Goal: Task Accomplishment & Management: Manage account settings

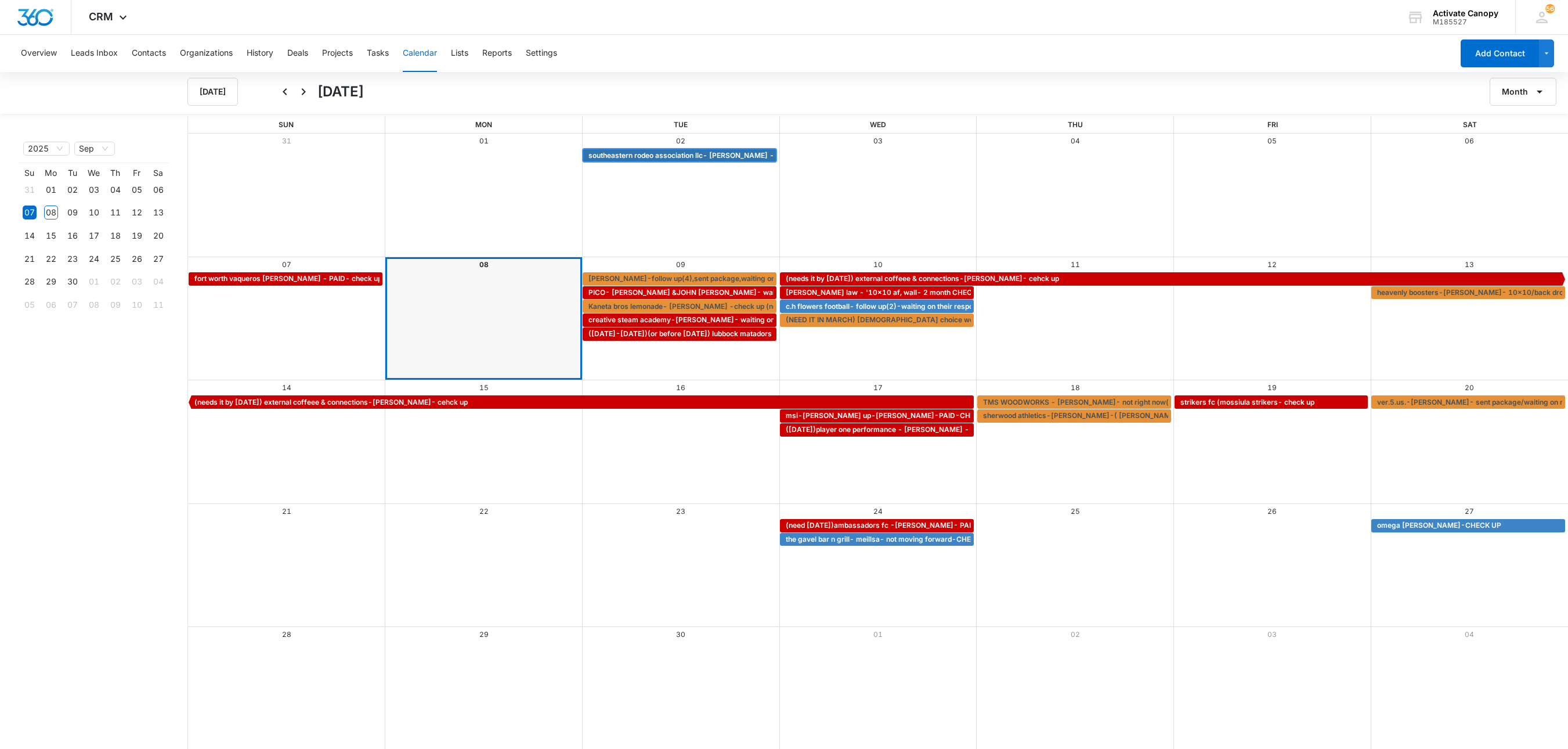
click at [691, 156] on span "southeastern rodeo association llc- [PERSON_NAME] -waiting on custoemr" at bounding box center [715, 155] width 254 height 10
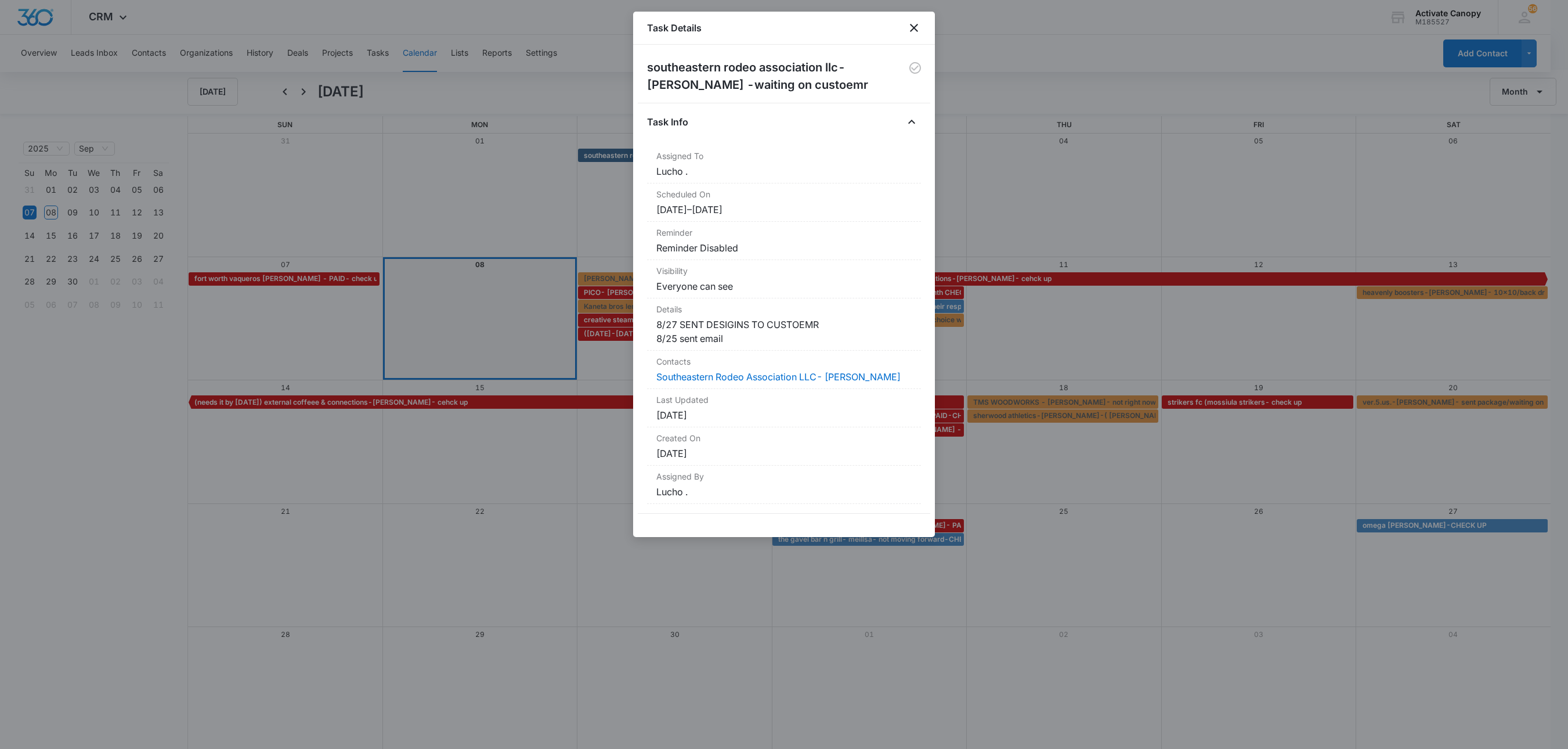
click at [995, 217] on div at bounding box center [784, 374] width 1568 height 749
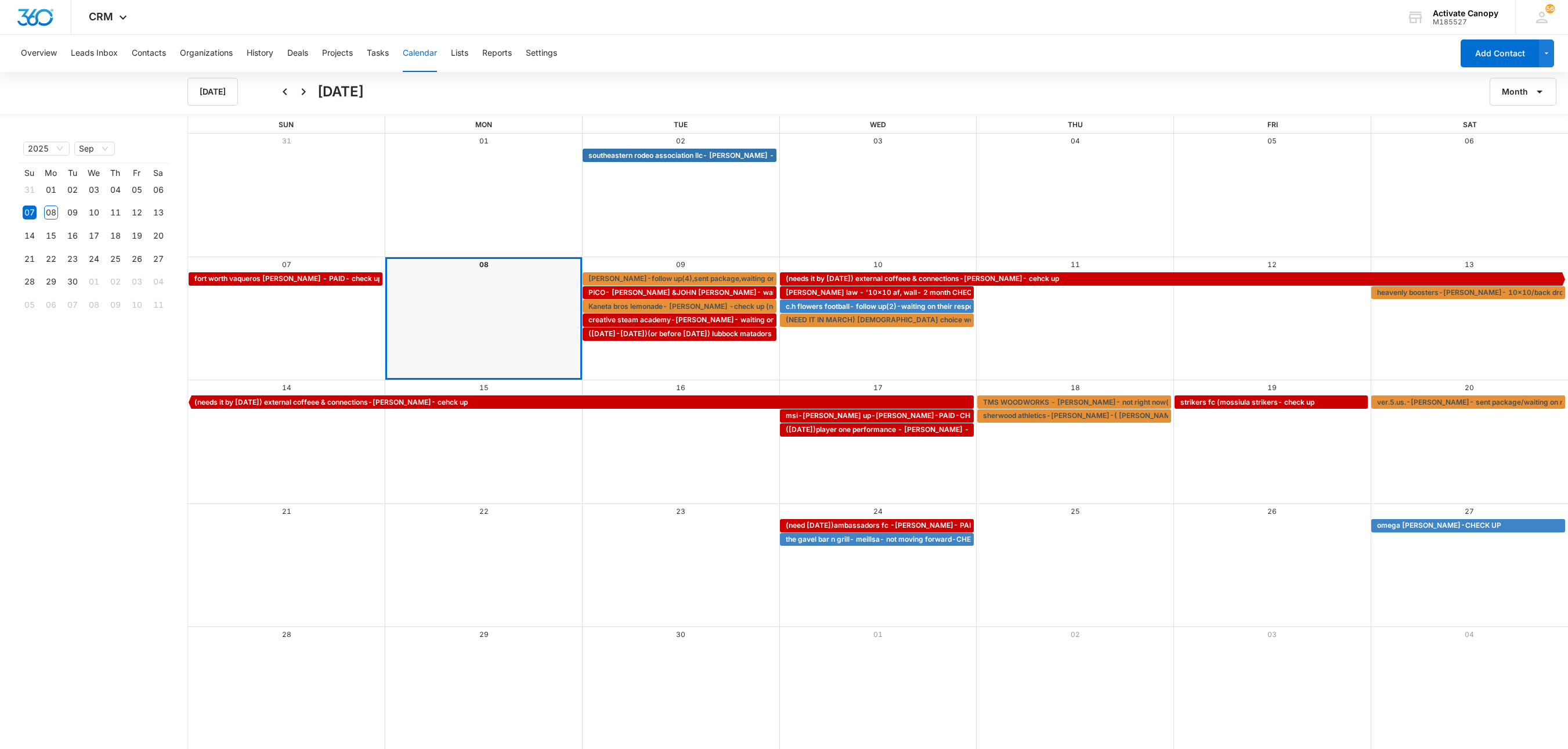
click at [934, 129] on div "Wed" at bounding box center [878, 125] width 197 height 18
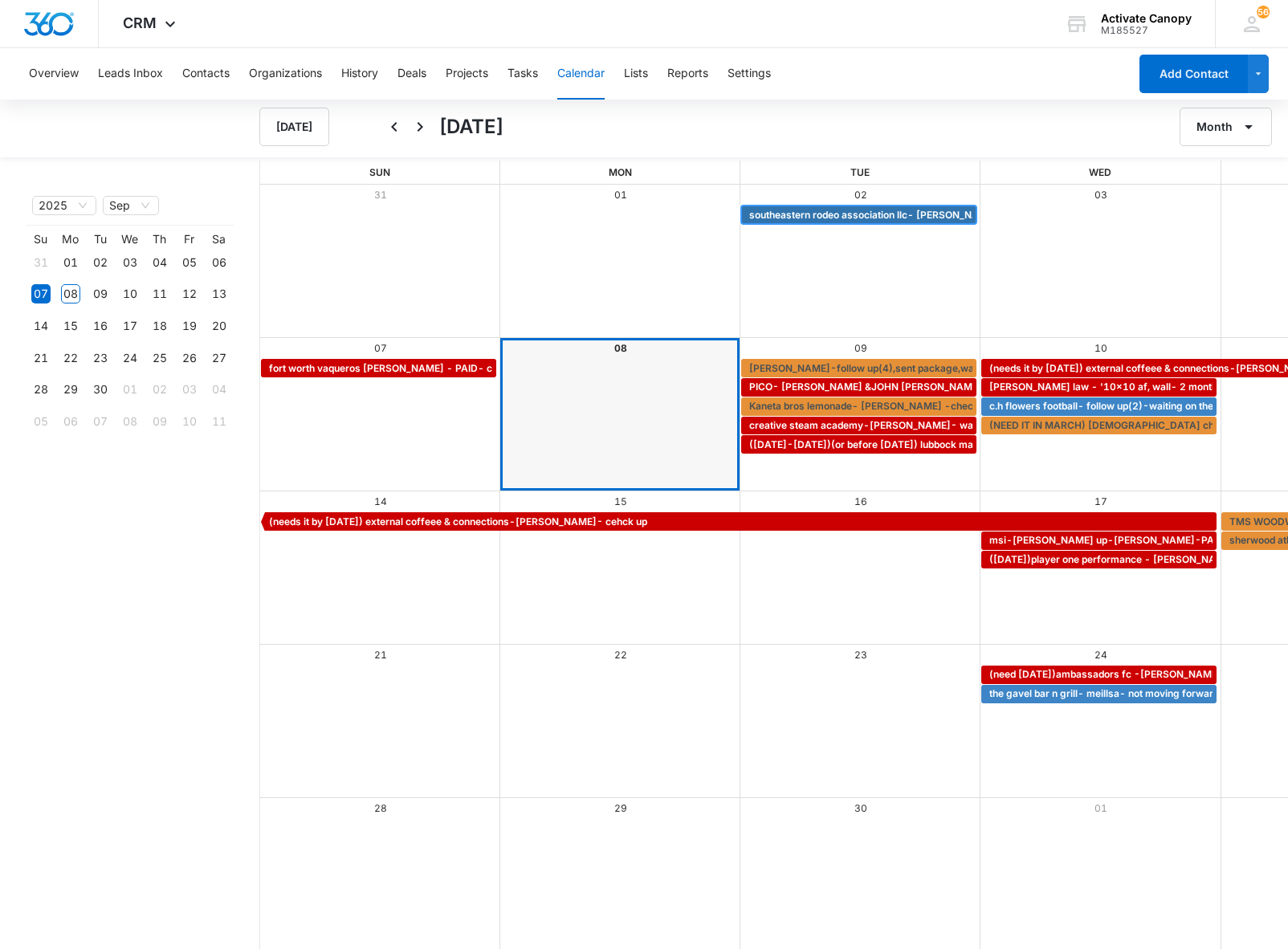
click at [801, 216] on span "southeastern rodeo association llc- [PERSON_NAME] -waiting on custoemr" at bounding box center [924, 215] width 351 height 14
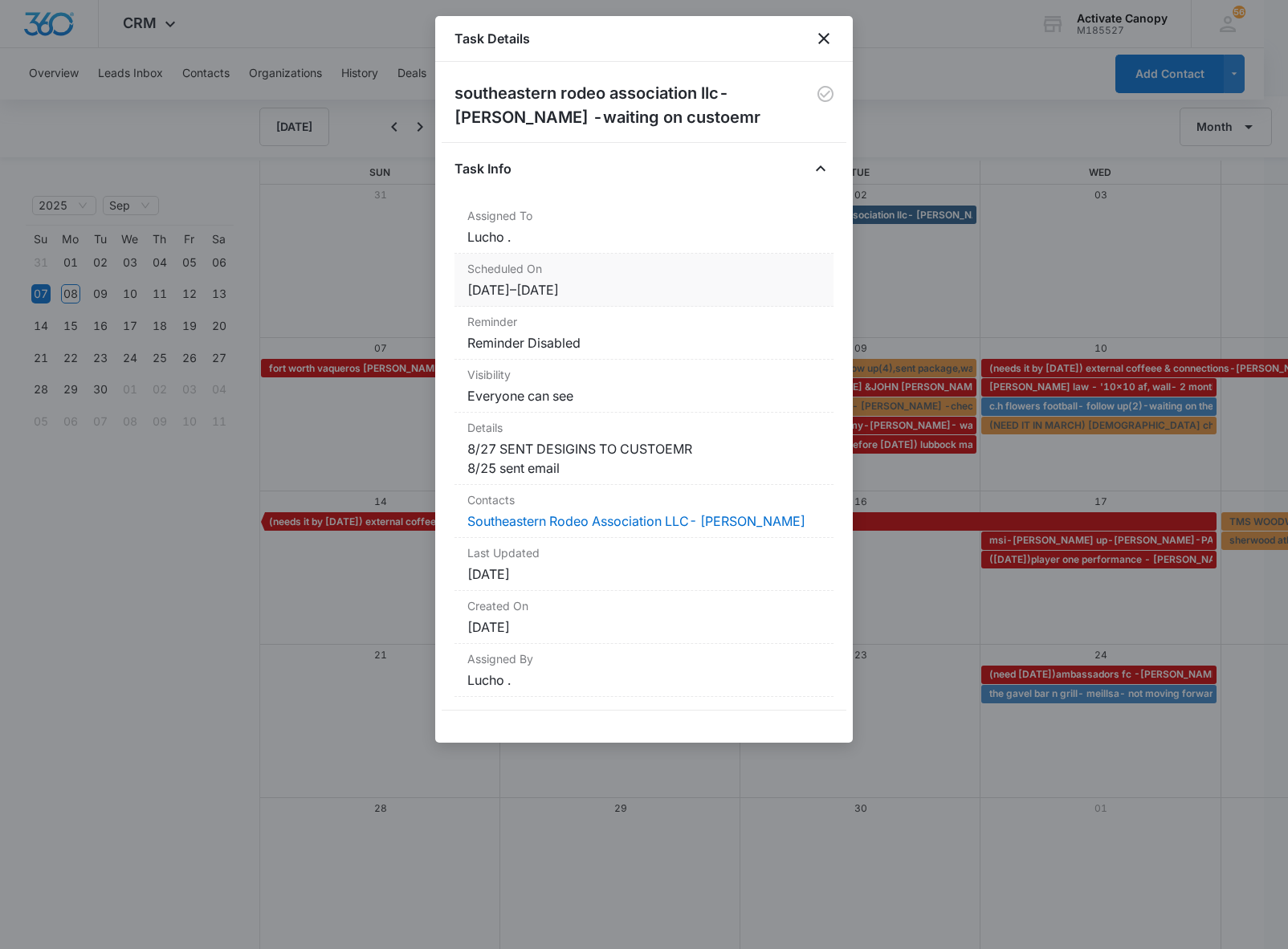
click at [681, 296] on dd "[DATE] – [DATE]" at bounding box center [644, 290] width 353 height 19
click at [818, 45] on icon "close" at bounding box center [824, 38] width 19 height 19
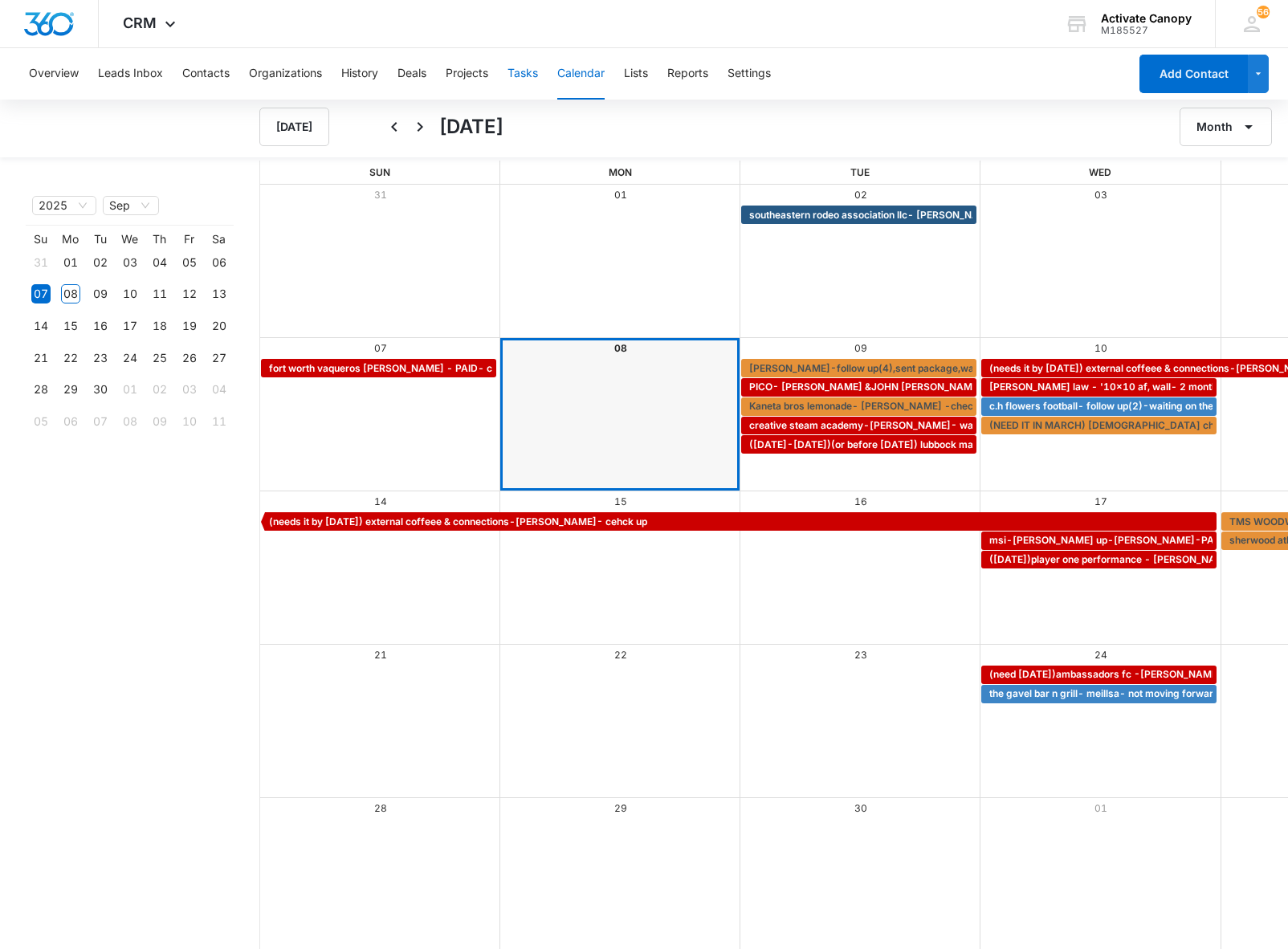
click at [526, 78] on button "Tasks" at bounding box center [523, 73] width 30 height 51
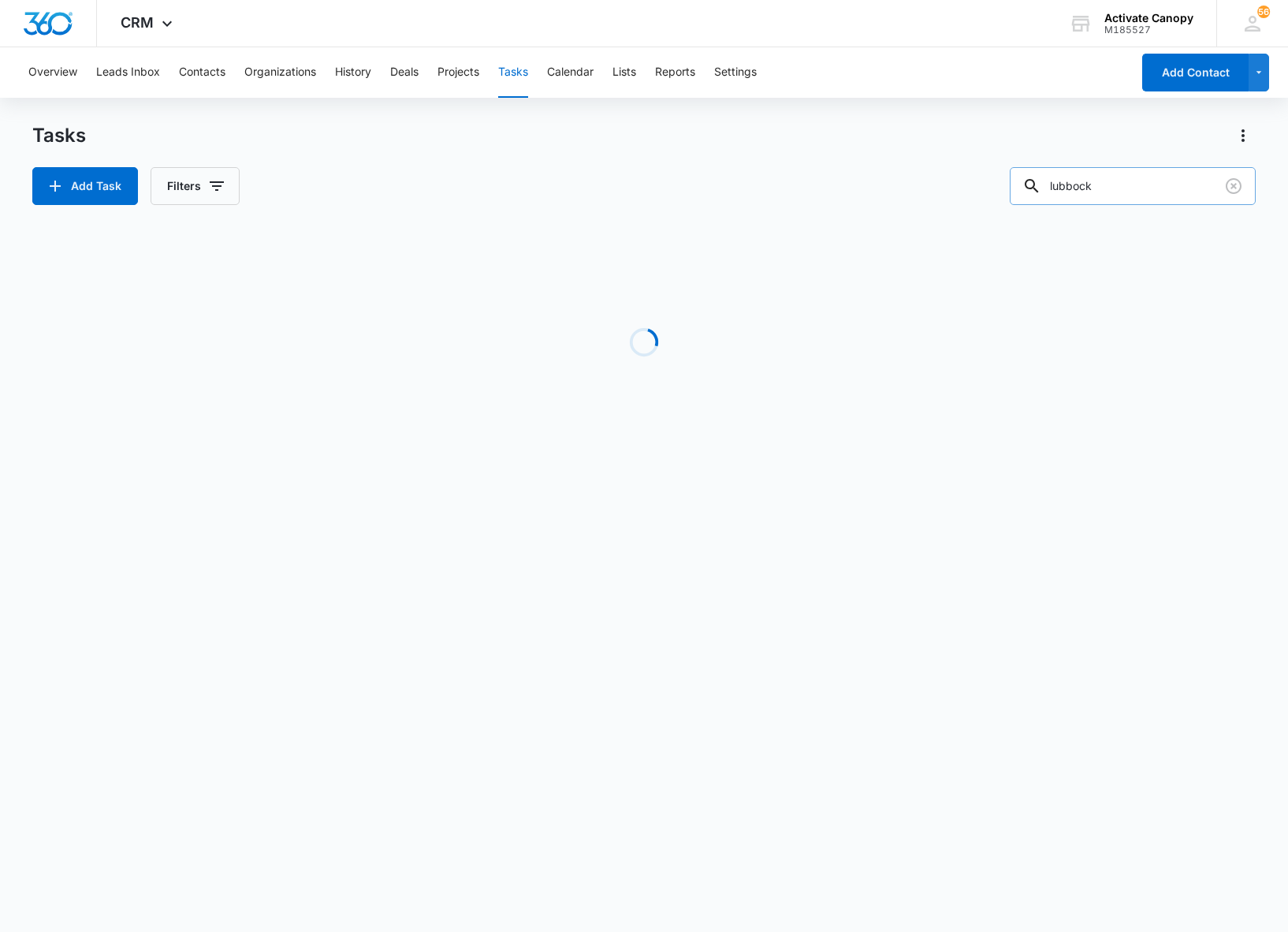
click at [1135, 188] on input "lubbock" at bounding box center [1132, 186] width 246 height 38
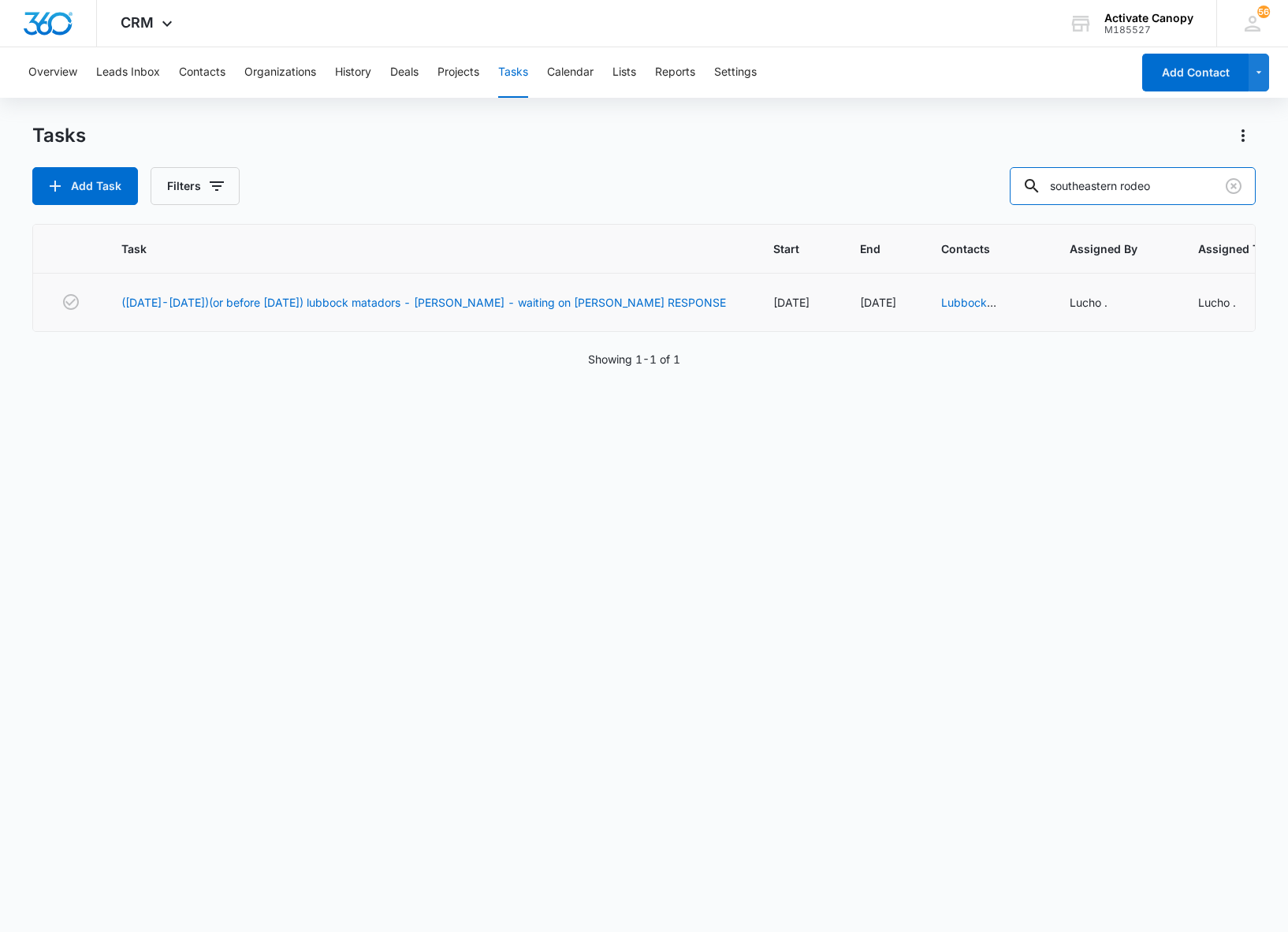
type input "southeastern rodeo"
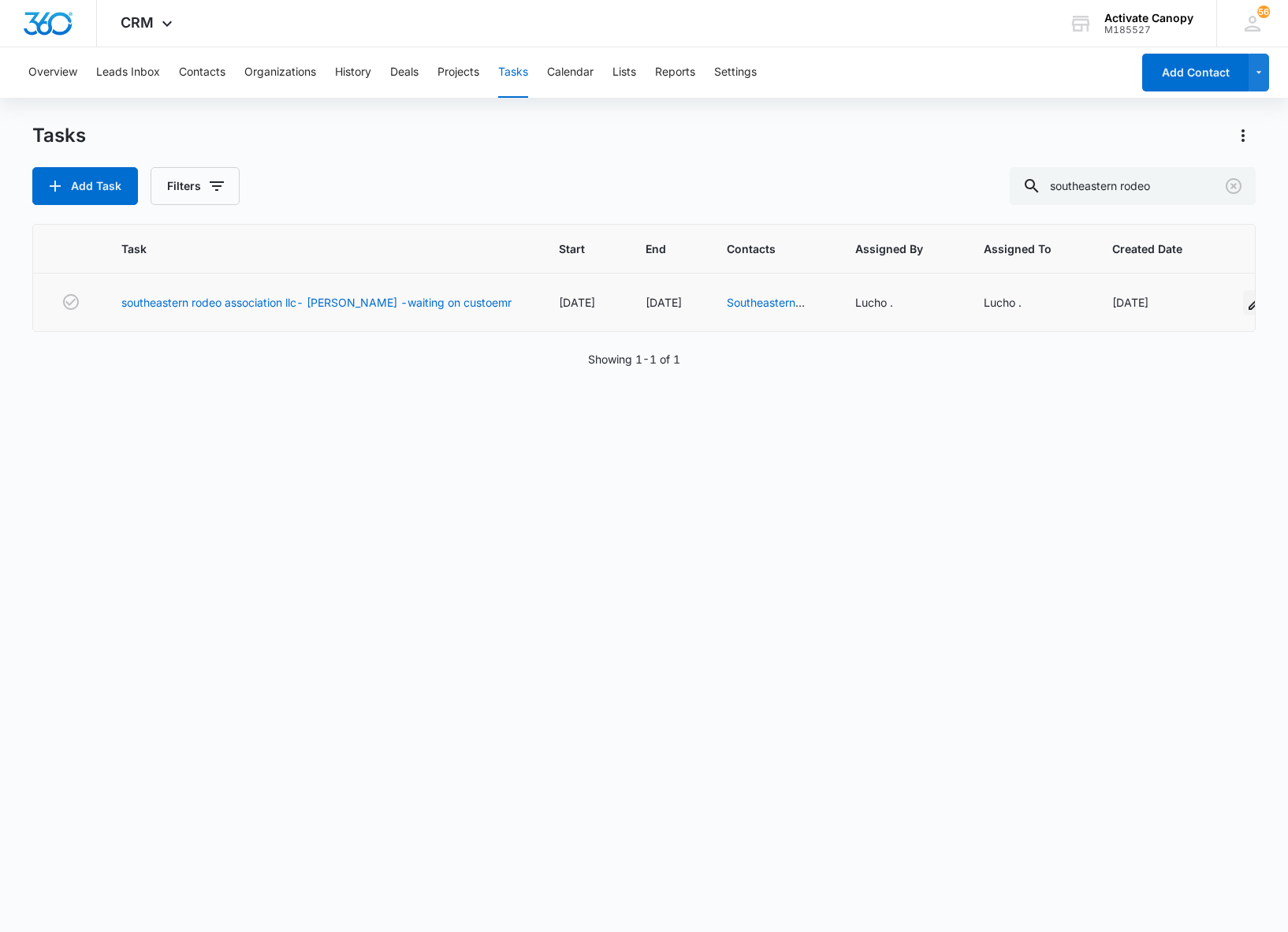
click at [1246, 296] on icon "button" at bounding box center [1255, 303] width 19 height 19
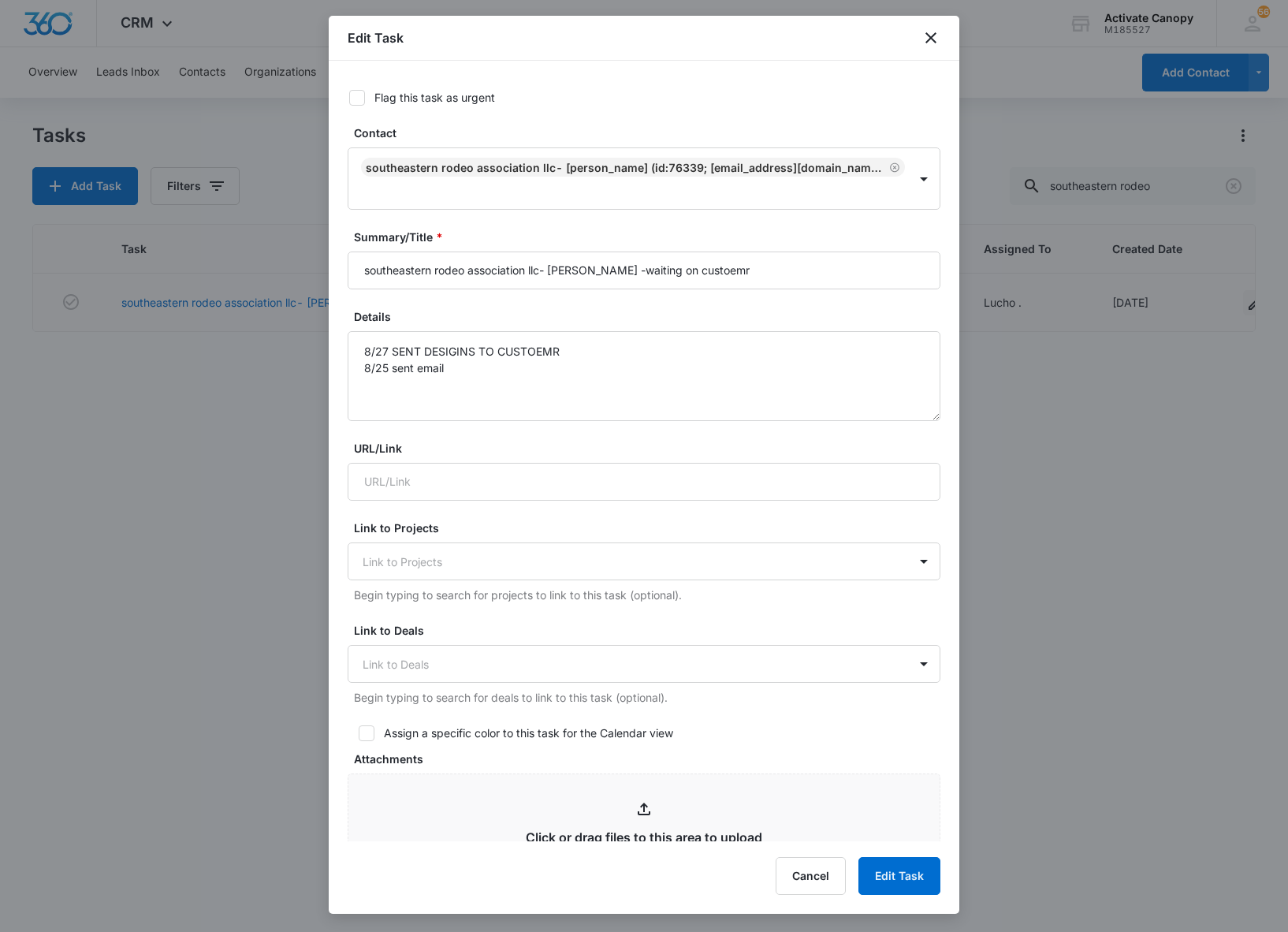
type input "[DATE]"
click at [355, 361] on textarea "8/27 SENT DESIGINS TO CUSTOEMR 8/25 sent email" at bounding box center [643, 375] width 593 height 90
click at [412, 353] on textarea "8/27 SENT DESIGINS TO CUSTOEMR 8/25 sent email" at bounding box center [643, 375] width 593 height 90
type textarea "9/8 sent email again 8/27 SENT DESIGINS TO CUSTOEMR 8/25 sent email"
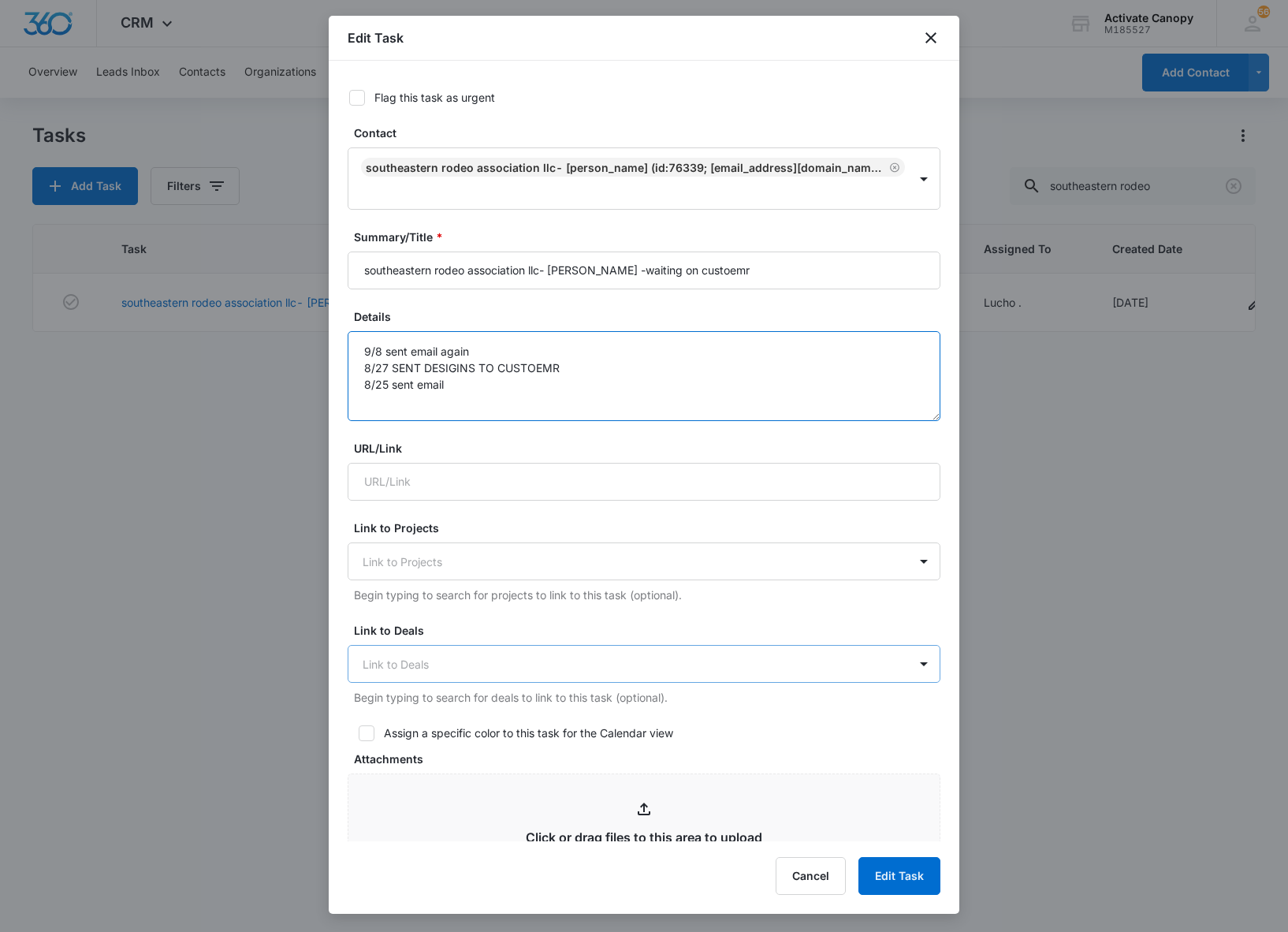
scroll to position [569, 0]
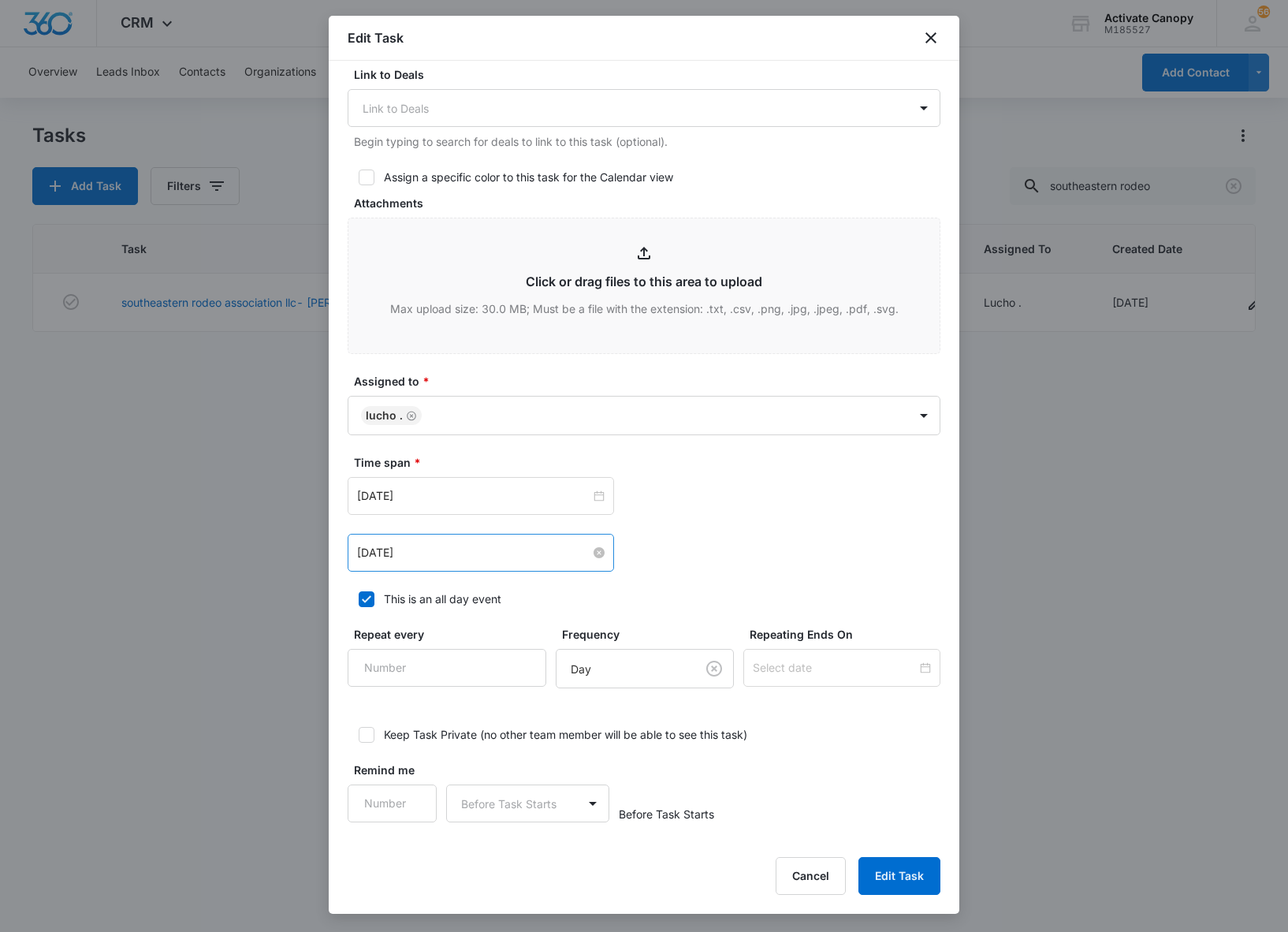
drag, startPoint x: 452, startPoint y: 533, endPoint x: 457, endPoint y: 552, distance: 19.6
click at [457, 552] on div "[DATE]" at bounding box center [480, 552] width 266 height 38
click at [457, 552] on input "[DATE]" at bounding box center [474, 552] width 233 height 17
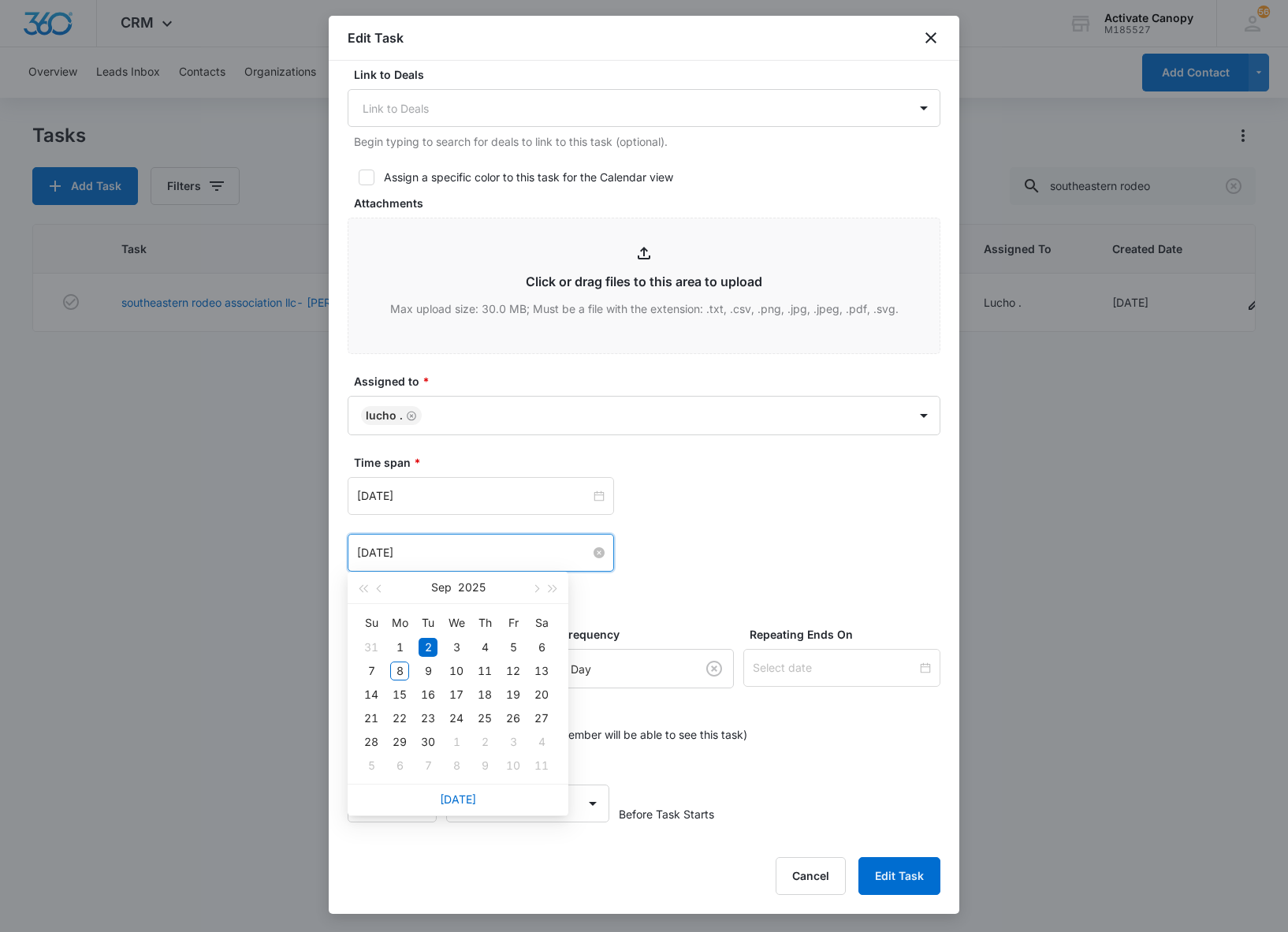
click at [457, 552] on input "[DATE]" at bounding box center [474, 552] width 233 height 17
type input "[DATE]"
click at [490, 668] on div "11" at bounding box center [484, 671] width 19 height 19
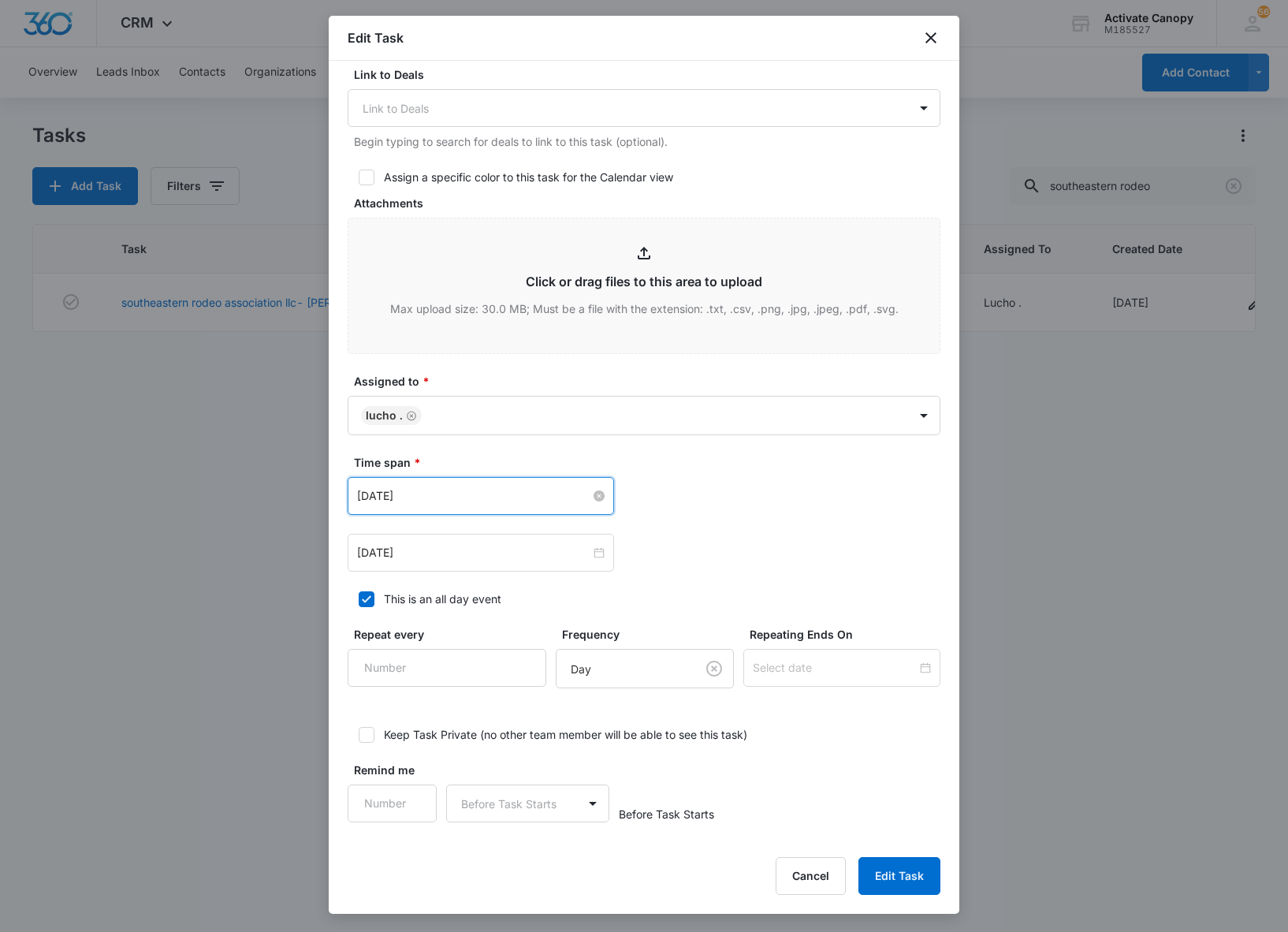
click at [479, 490] on input "[DATE]" at bounding box center [474, 495] width 233 height 17
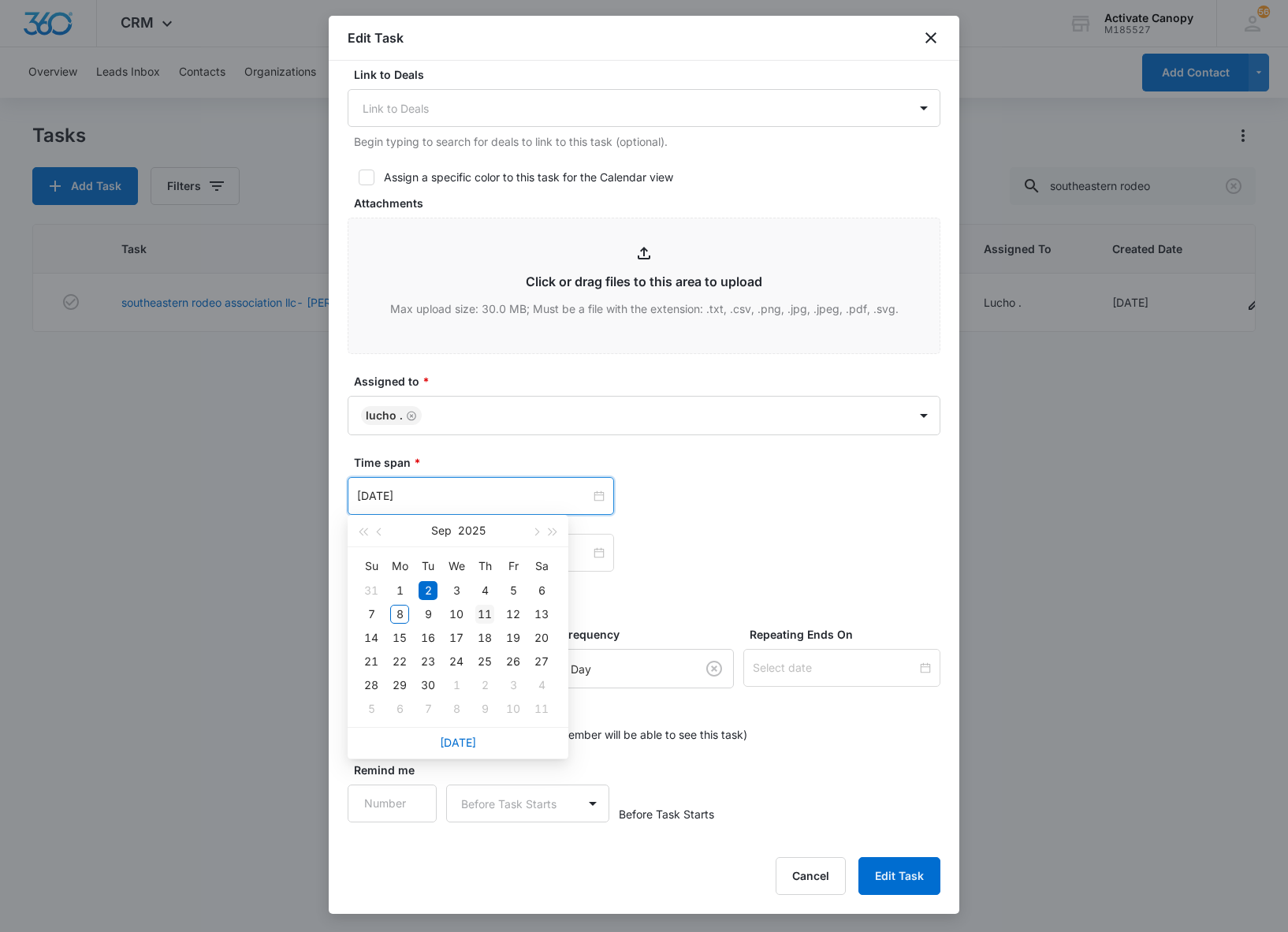
type input "[DATE]"
click at [490, 619] on div "11" at bounding box center [484, 614] width 19 height 19
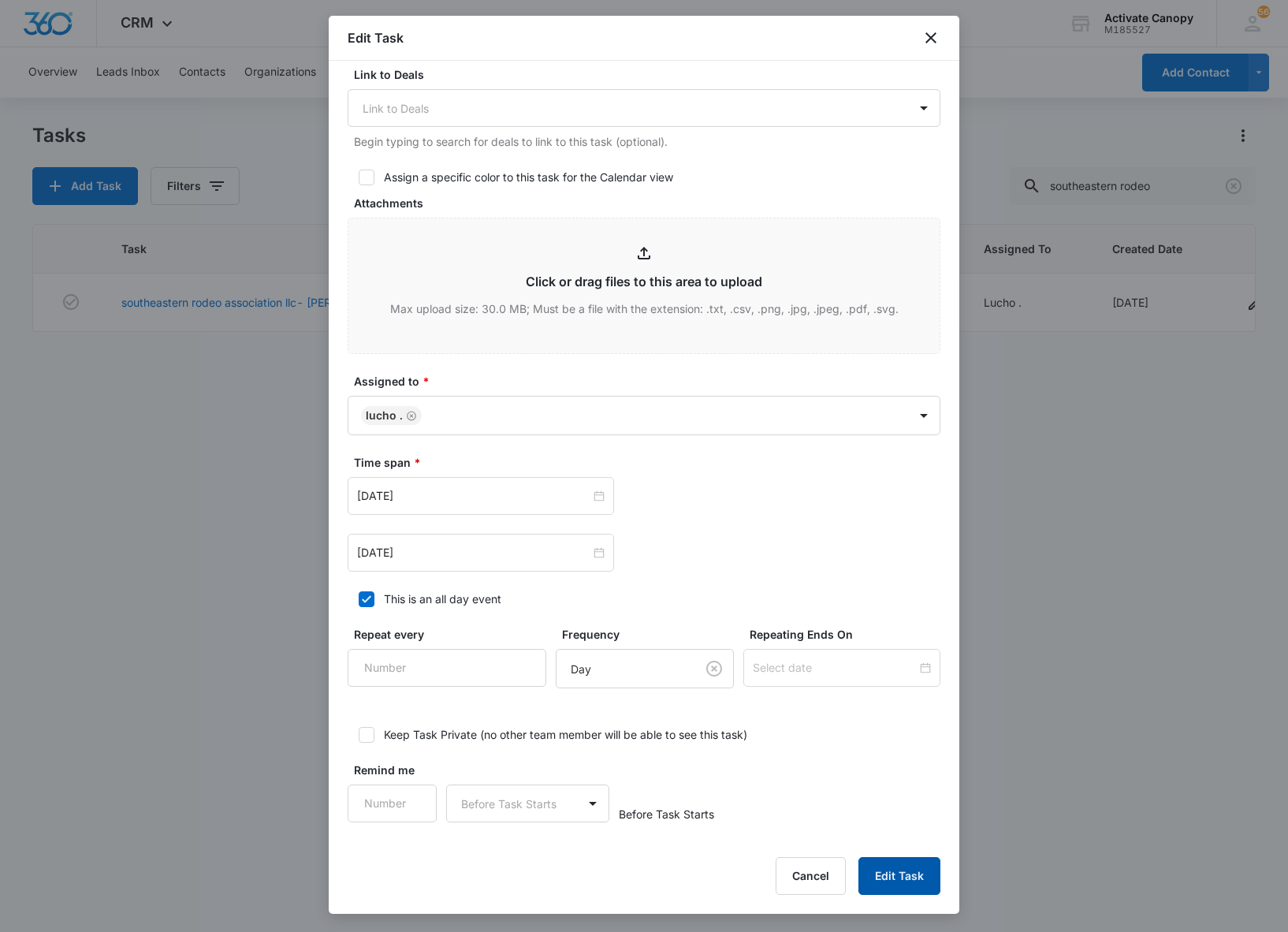
click at [871, 861] on button "Edit Task" at bounding box center [899, 876] width 82 height 38
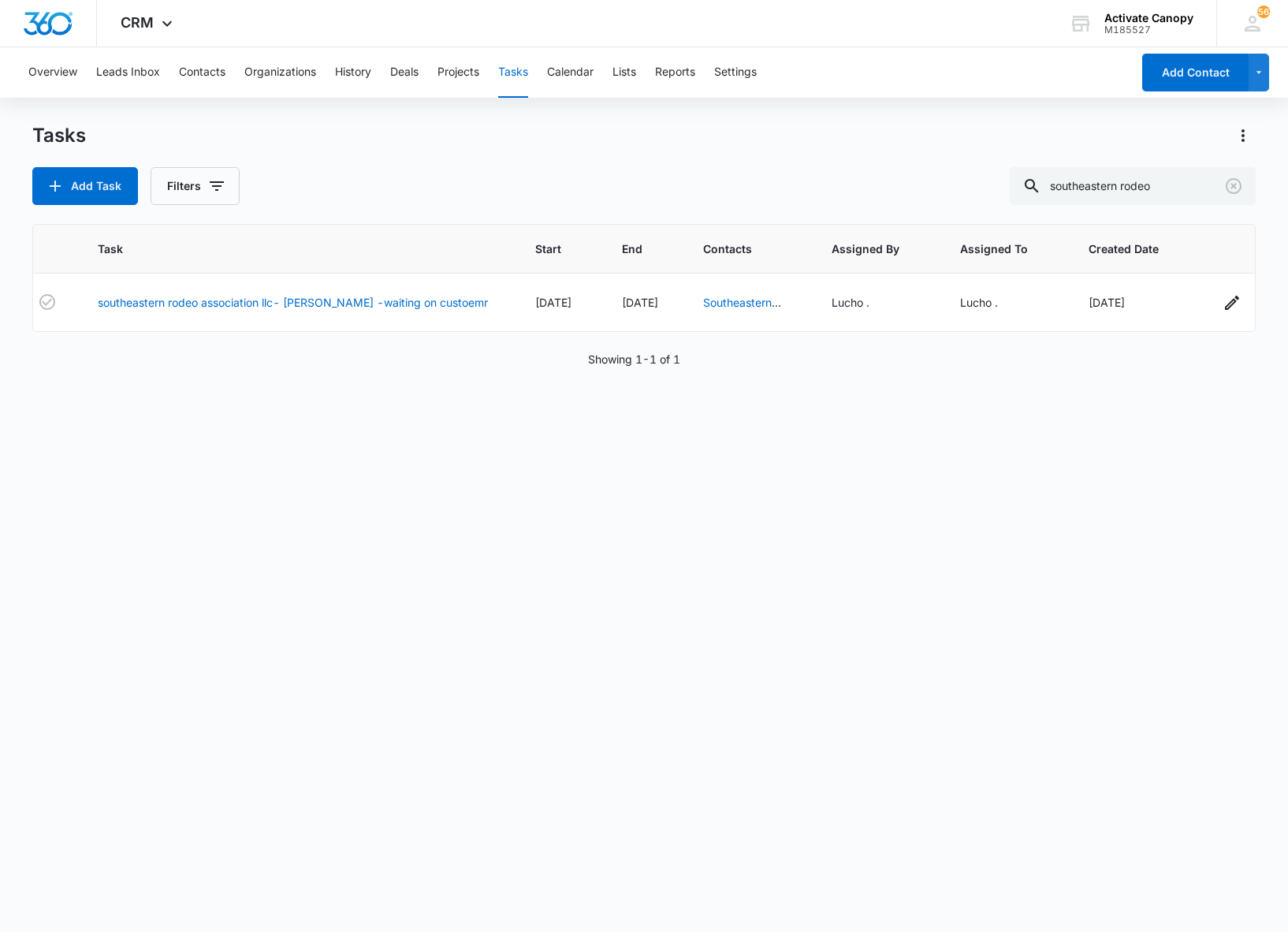
scroll to position [0, 42]
click at [574, 69] on button "Calendar" at bounding box center [570, 72] width 46 height 50
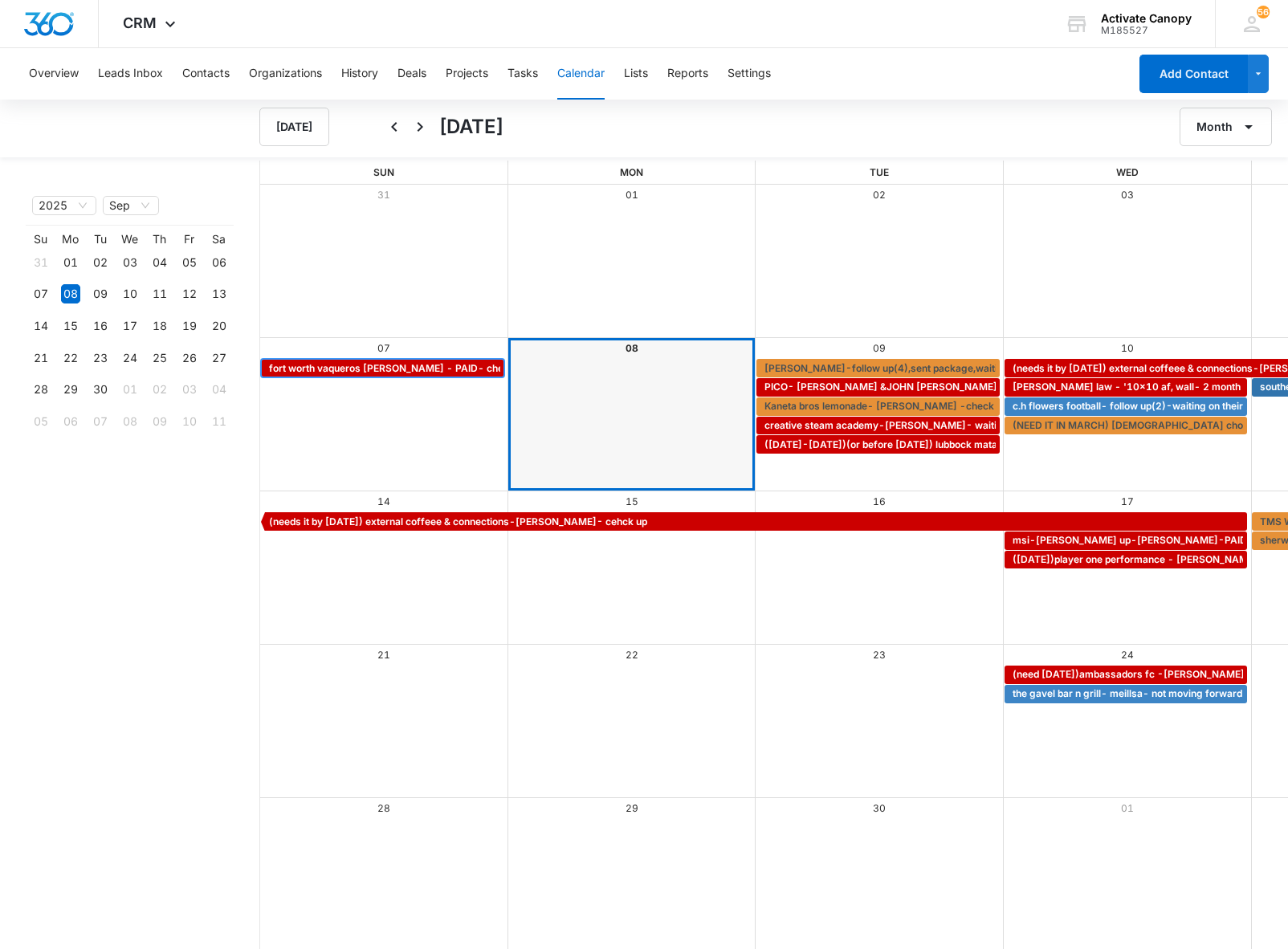
click at [427, 365] on span "fort worth vaqueros [PERSON_NAME] - PAID- check up" at bounding box center [398, 368] width 259 height 14
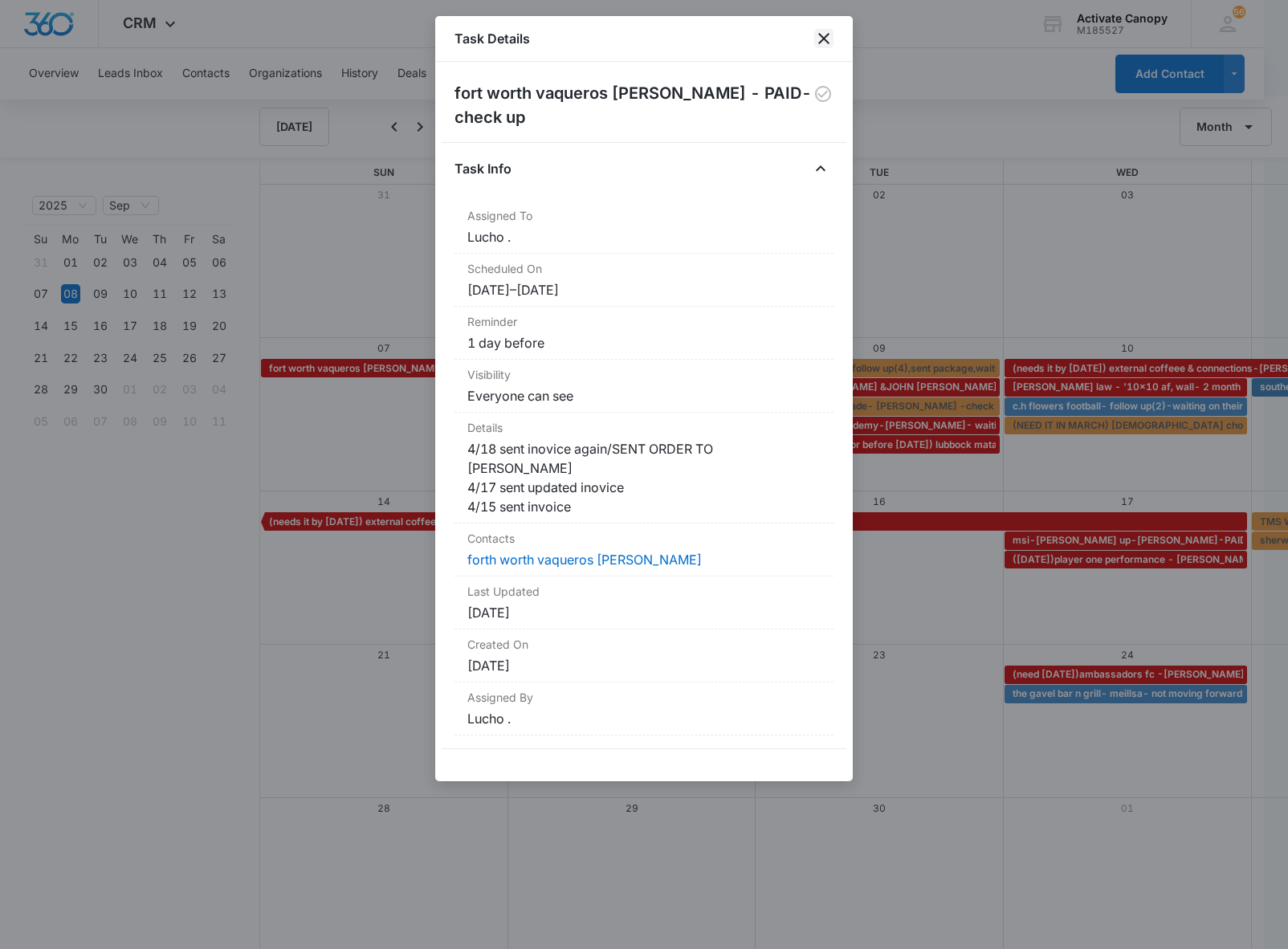
click at [824, 29] on icon "close" at bounding box center [824, 38] width 19 height 19
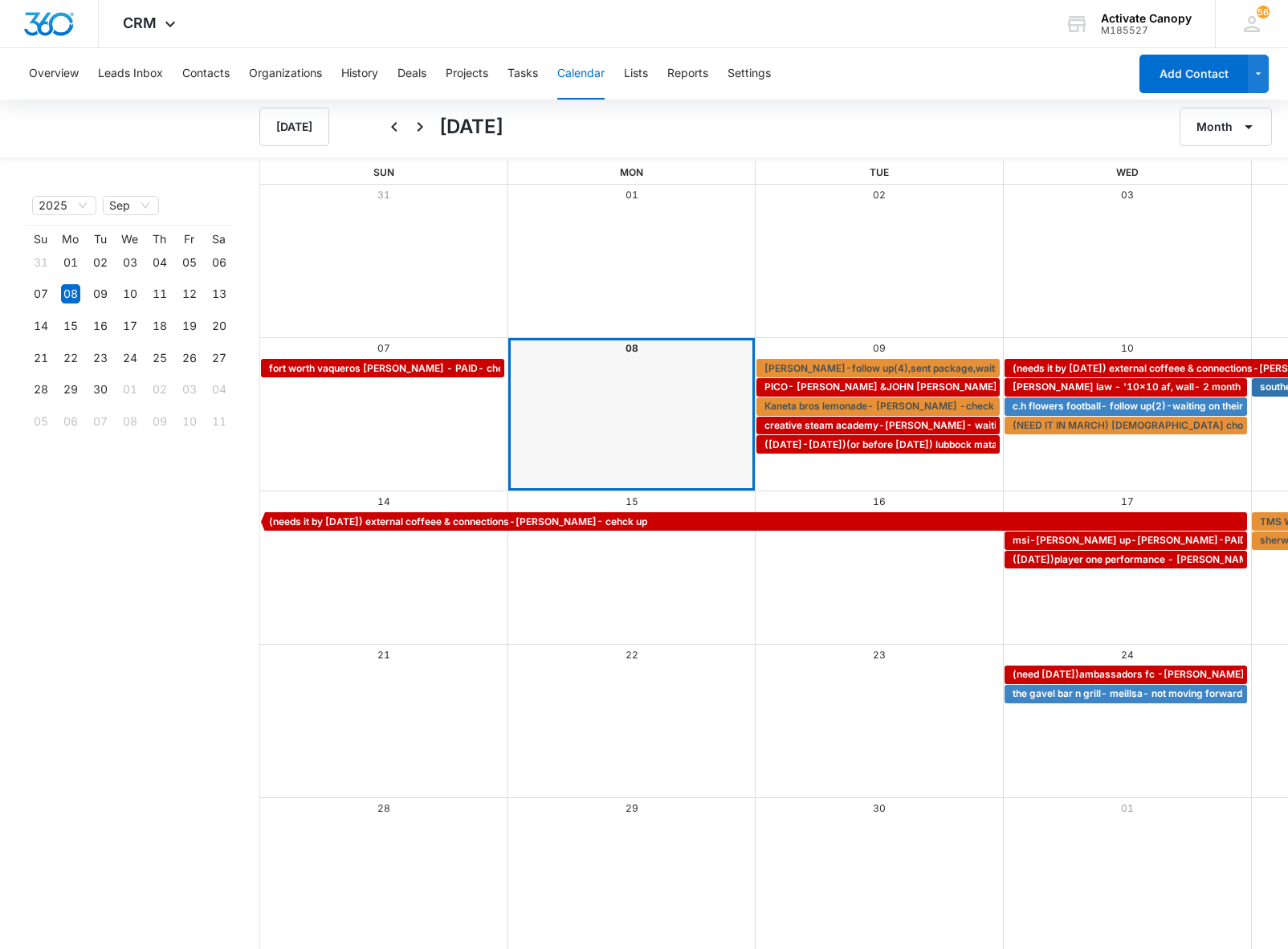
click at [542, 67] on div "Overview Leads Inbox Contacts Organizations History Deals Projects Tasks Calend…" at bounding box center [574, 73] width 1109 height 51
click at [522, 72] on button "Tasks" at bounding box center [523, 73] width 30 height 51
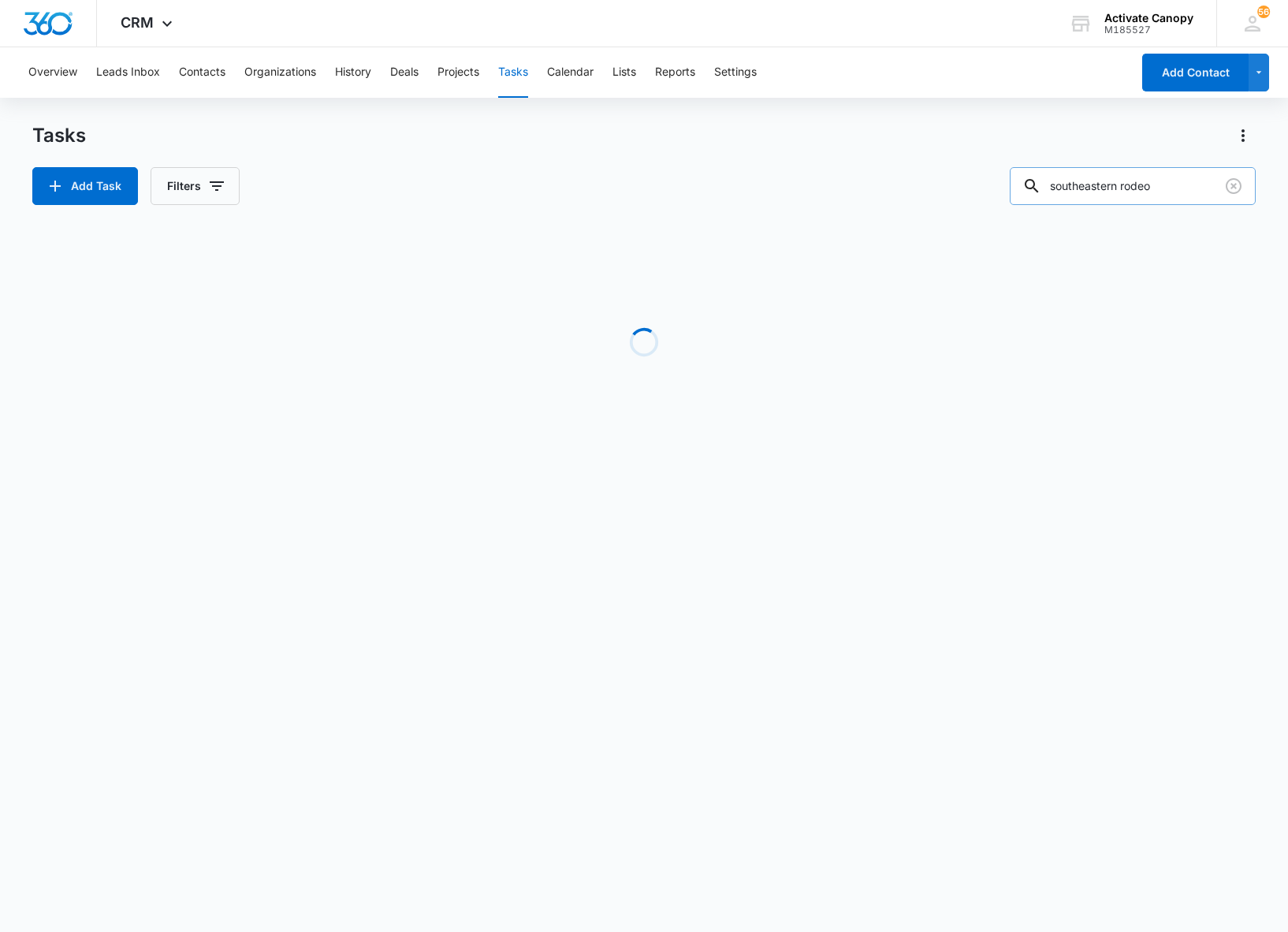
click at [1191, 189] on input "southeastern rodeo" at bounding box center [1132, 186] width 246 height 38
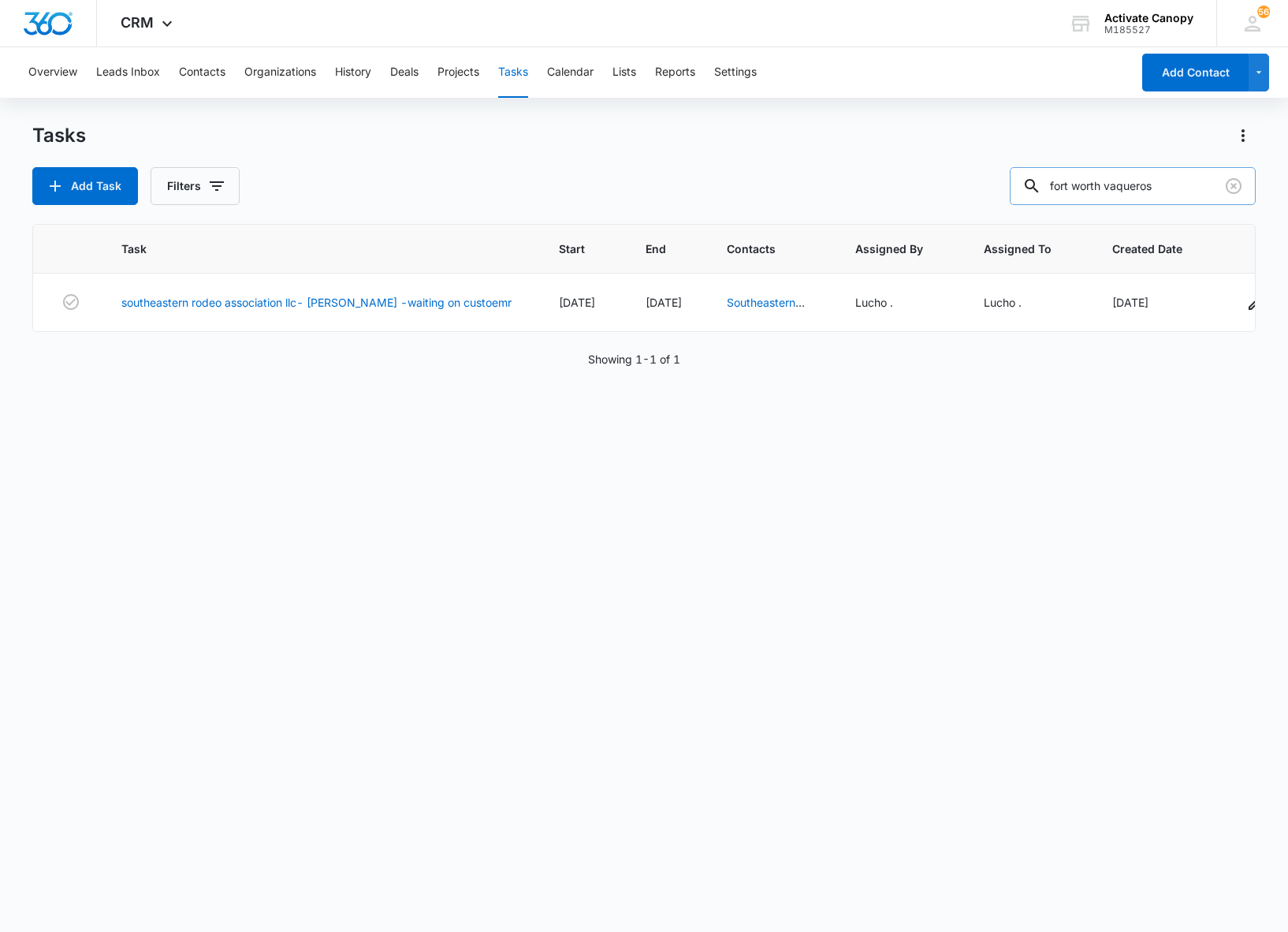
type input "fort worth vaqueros"
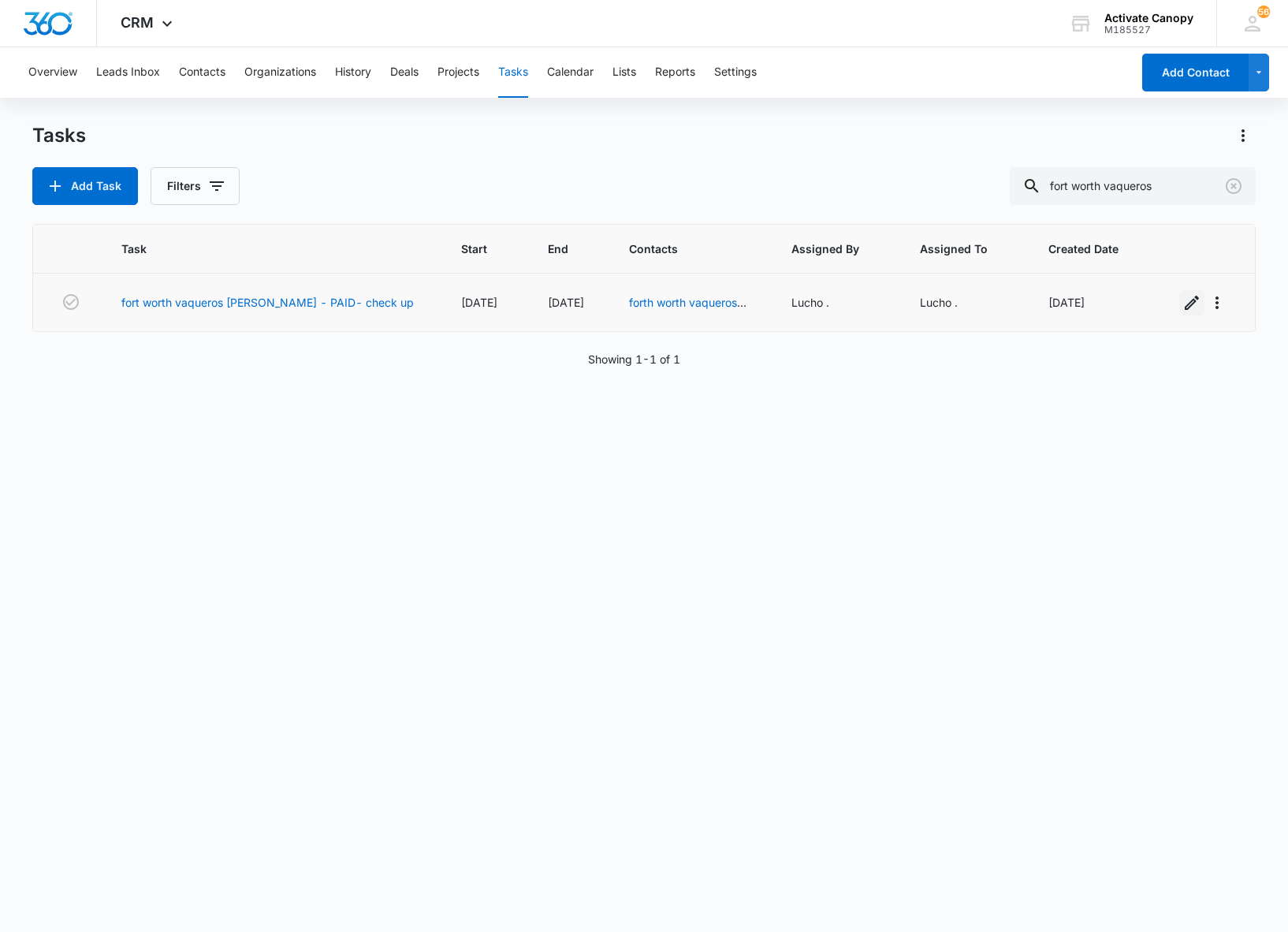
click at [1182, 296] on icon "button" at bounding box center [1191, 303] width 19 height 19
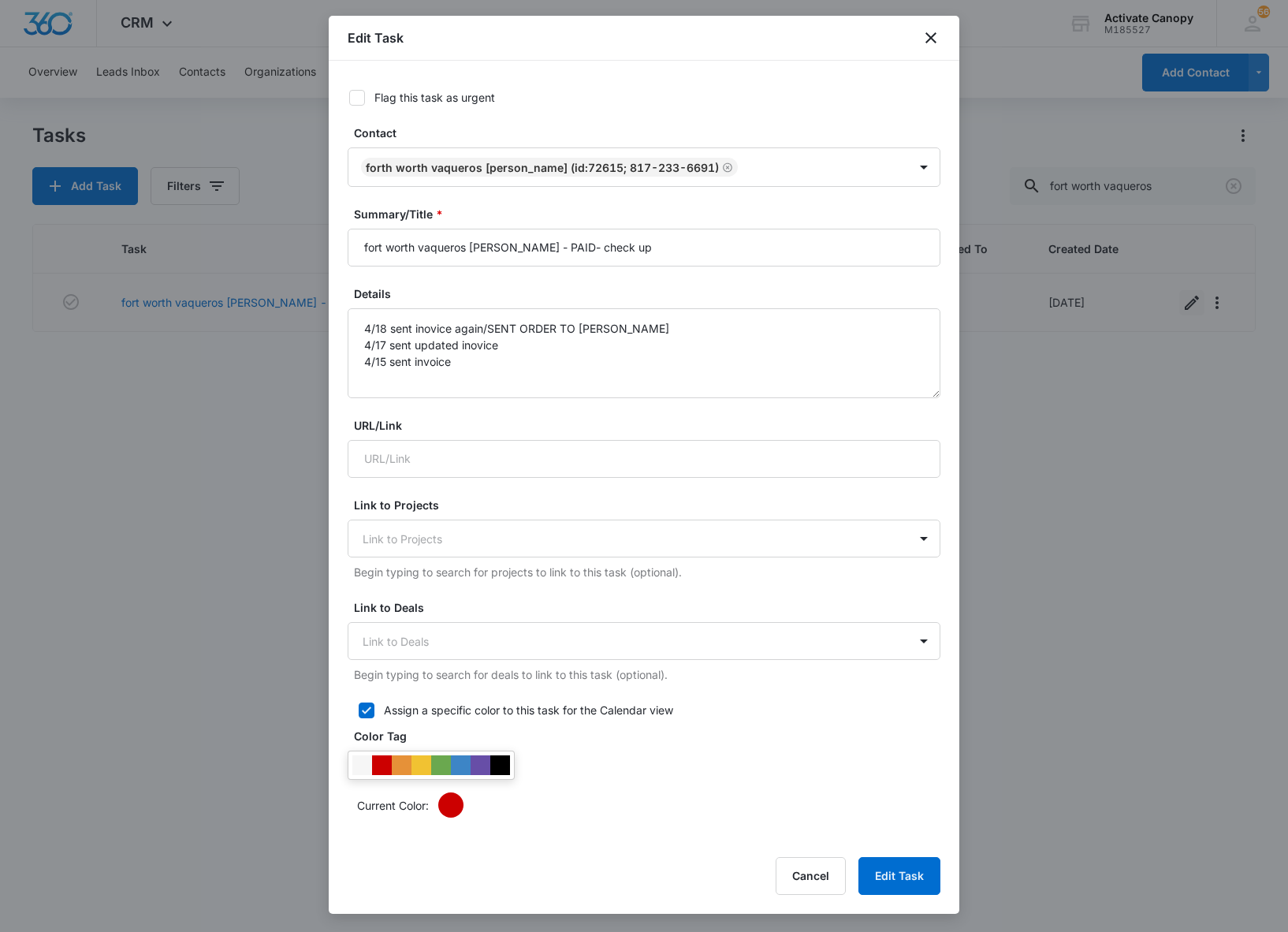
type input "[DATE]"
click at [360, 327] on textarea "4/18 sent inovice again/SENT ORDER TO [PERSON_NAME] 4/17 sent updated inovice 4…" at bounding box center [643, 353] width 593 height 90
click at [370, 327] on textarea "4/18 sent inovice again/SENT ORDER TO [PERSON_NAME] 4/17 sent updated inovice 4…" at bounding box center [643, 353] width 593 height 90
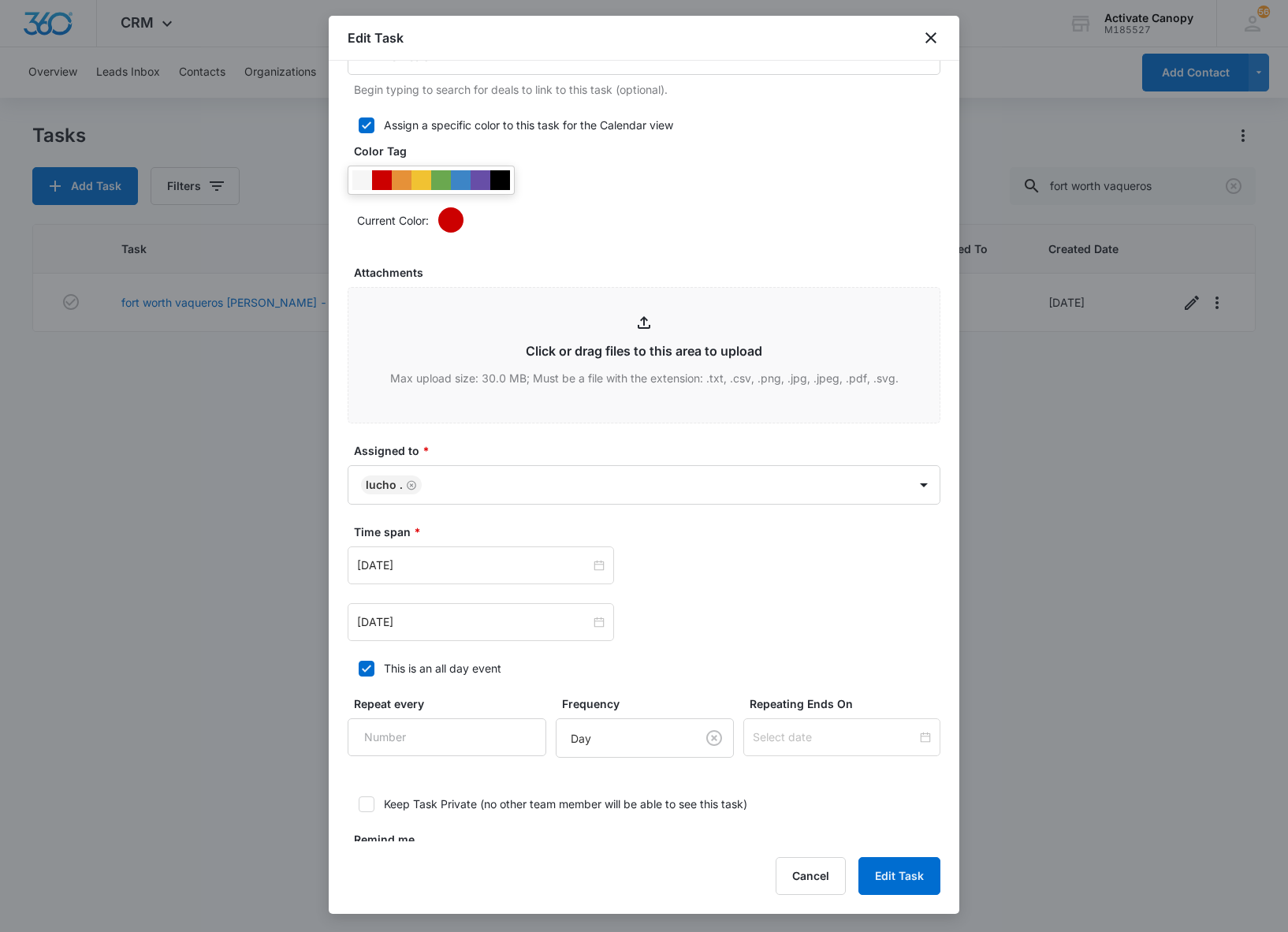
scroll to position [689, 0]
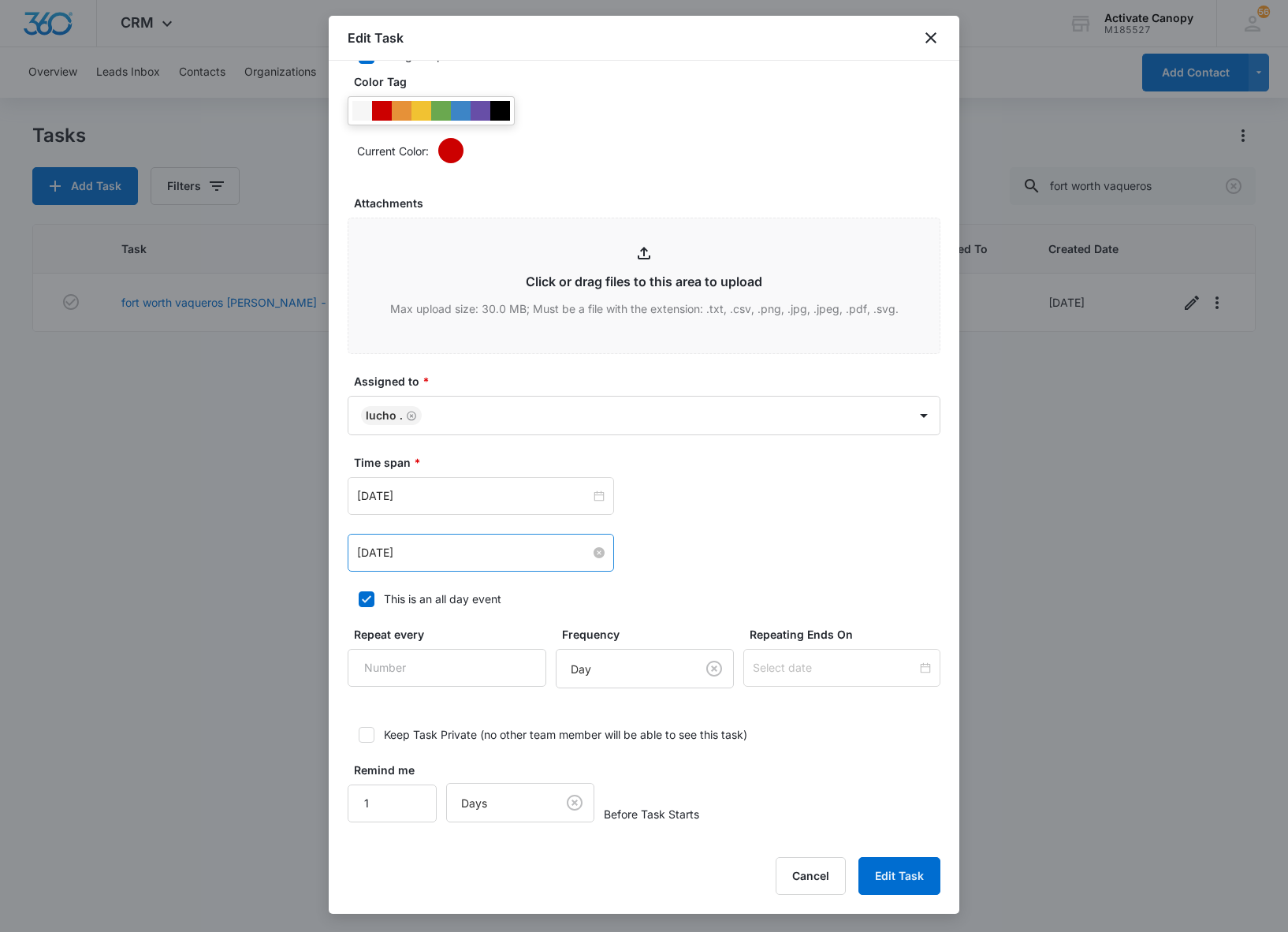
type textarea "9/8 cheked up 4/18 sent inovice again/SENT ORDER TO [PERSON_NAME] 4/17 sent upd…"
click at [468, 552] on input "[DATE]" at bounding box center [474, 552] width 233 height 17
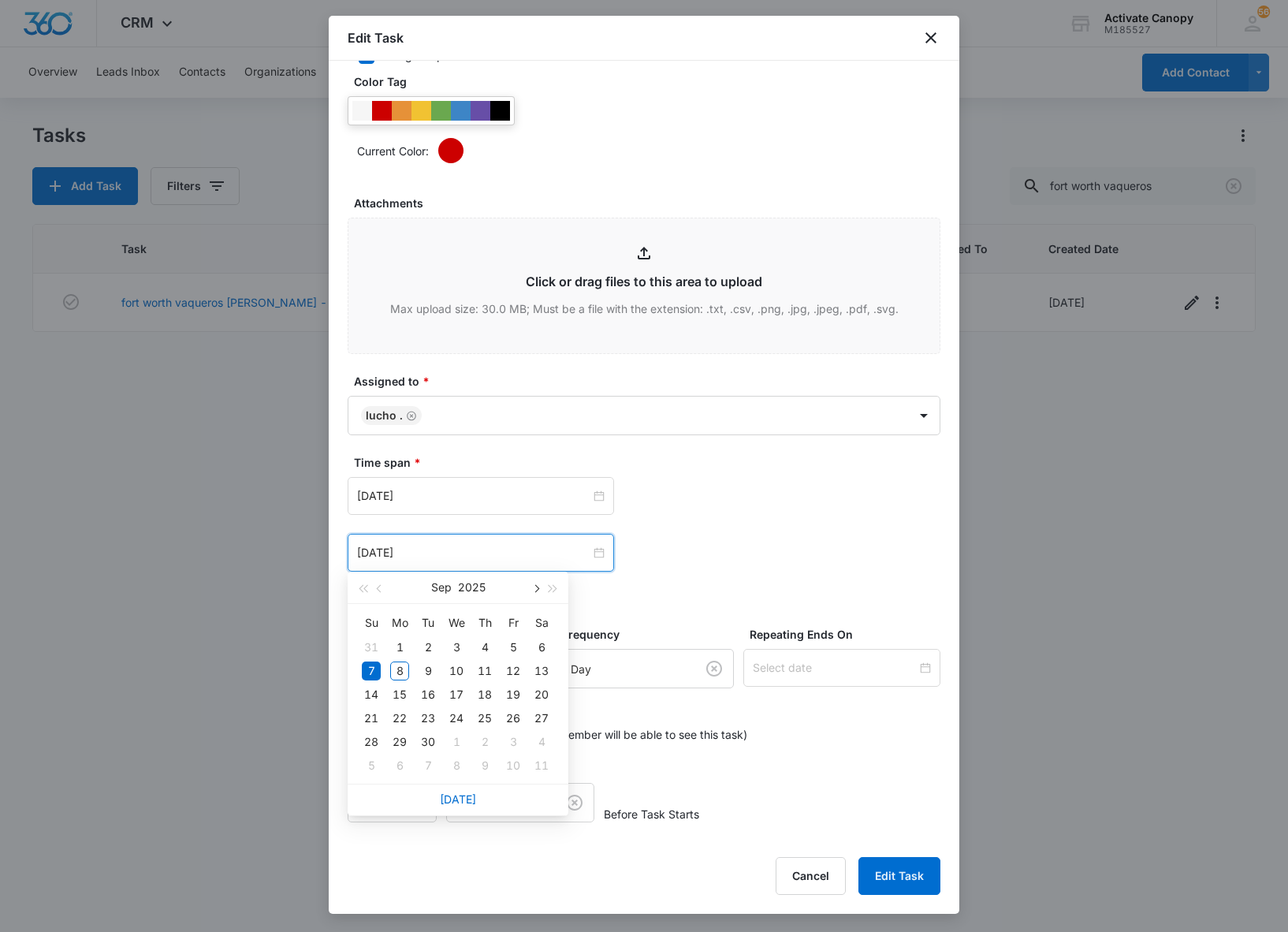
click at [537, 590] on button "button" at bounding box center [535, 587] width 17 height 31
click at [511, 648] on div "2" at bounding box center [513, 647] width 19 height 19
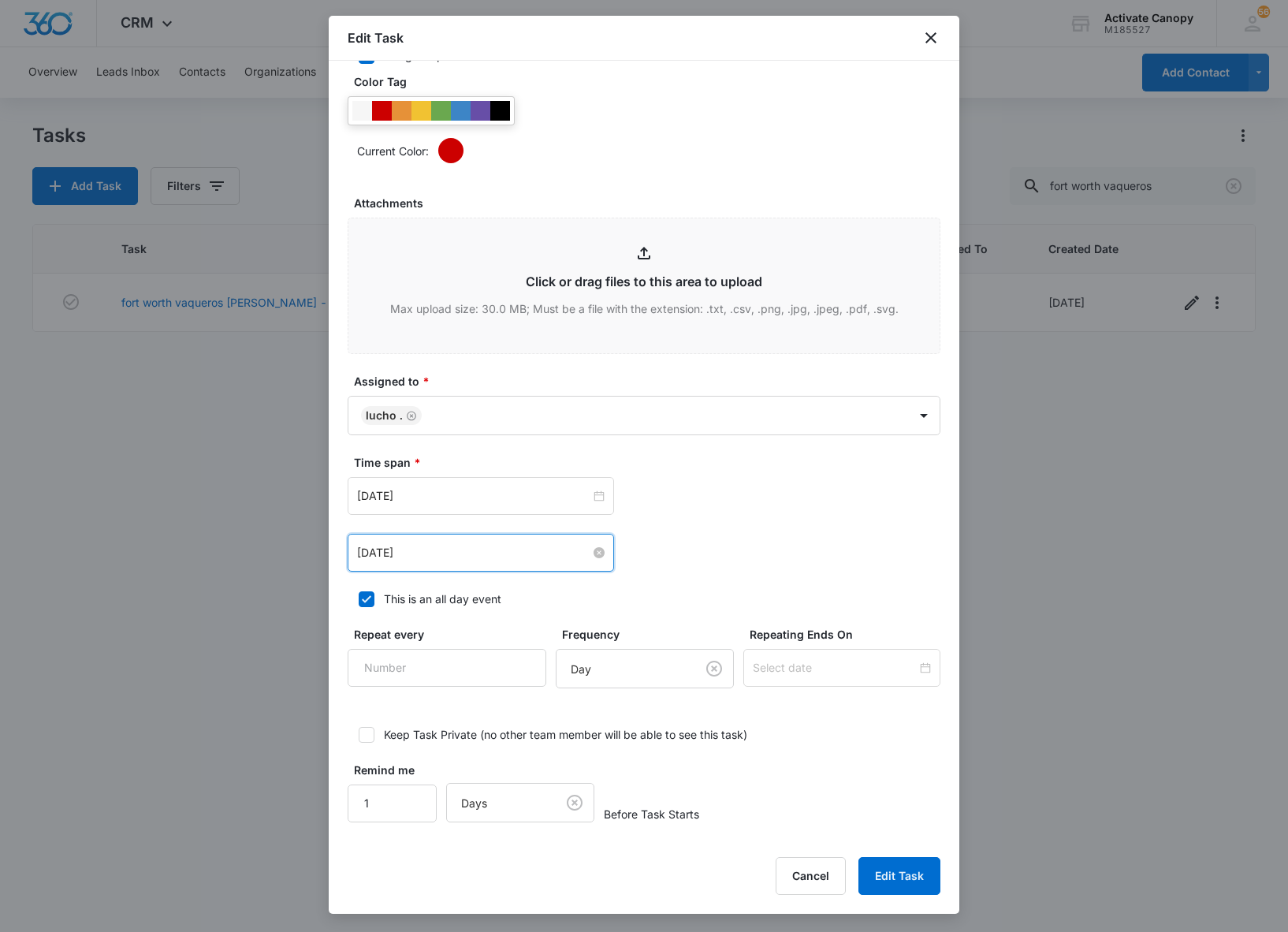
click at [527, 553] on input "[DATE]" at bounding box center [474, 552] width 233 height 17
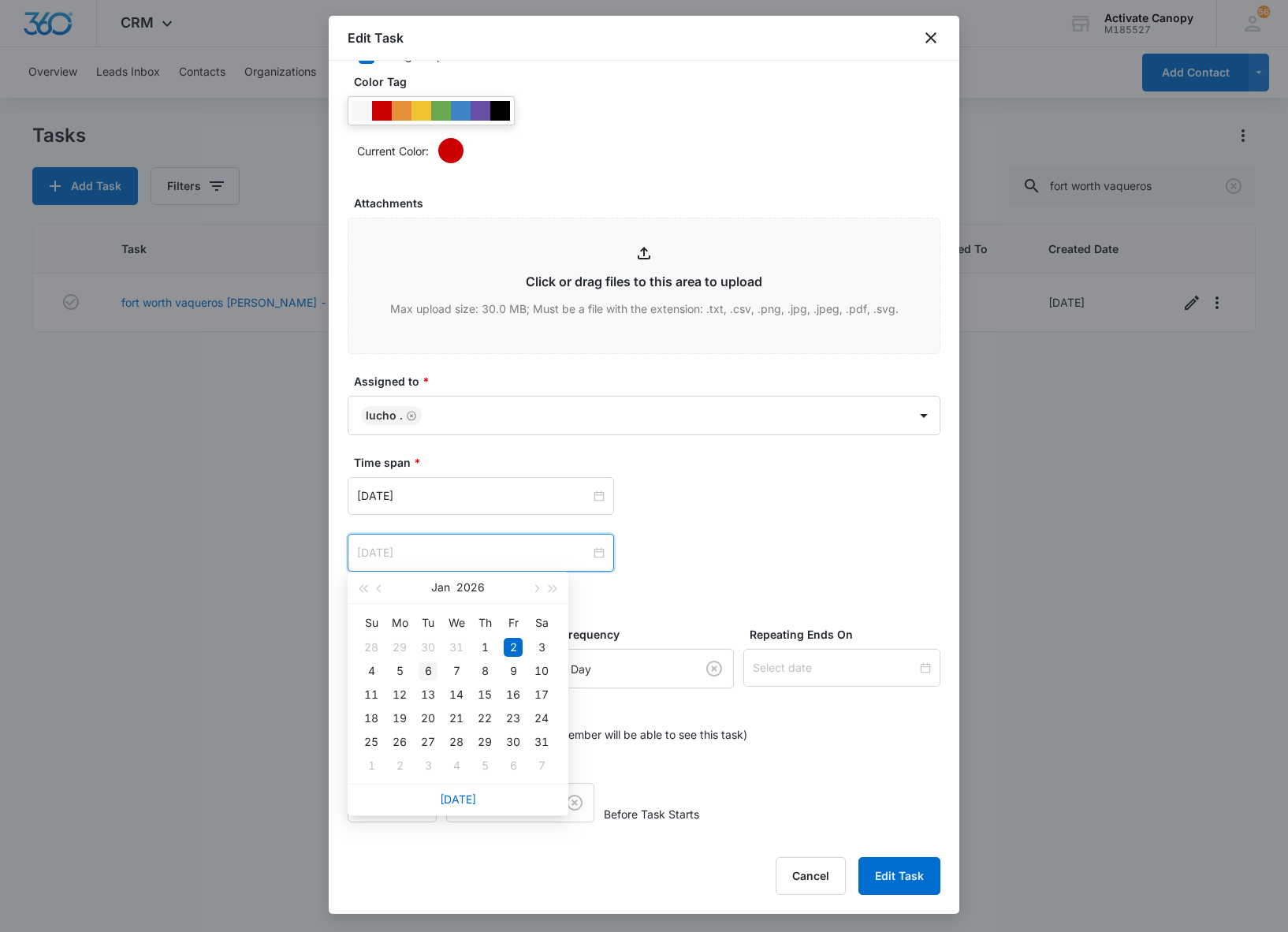
type input "[DATE]"
click at [427, 667] on div "6" at bounding box center [427, 671] width 19 height 19
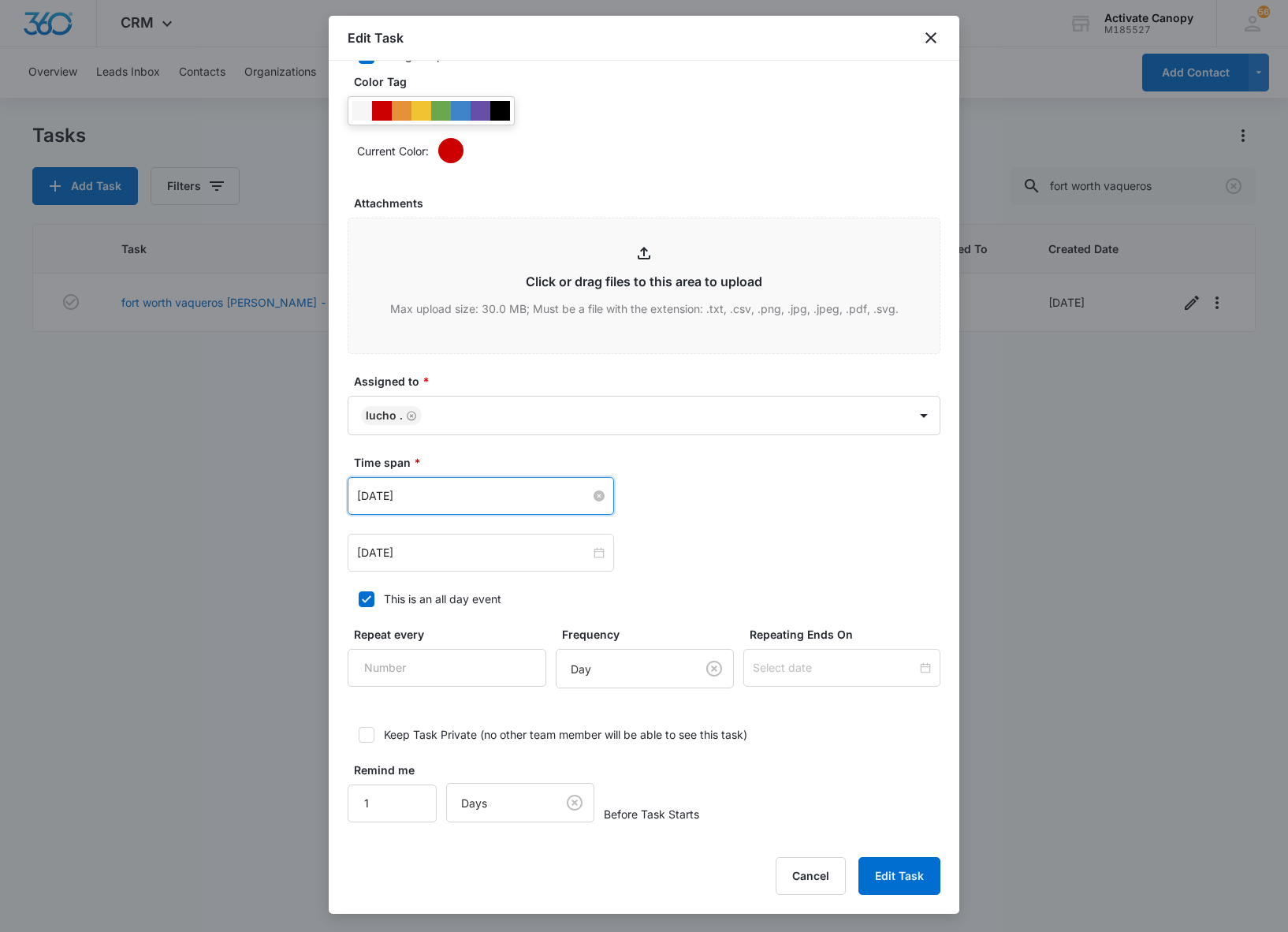
click at [462, 495] on input "[DATE]" at bounding box center [474, 495] width 233 height 17
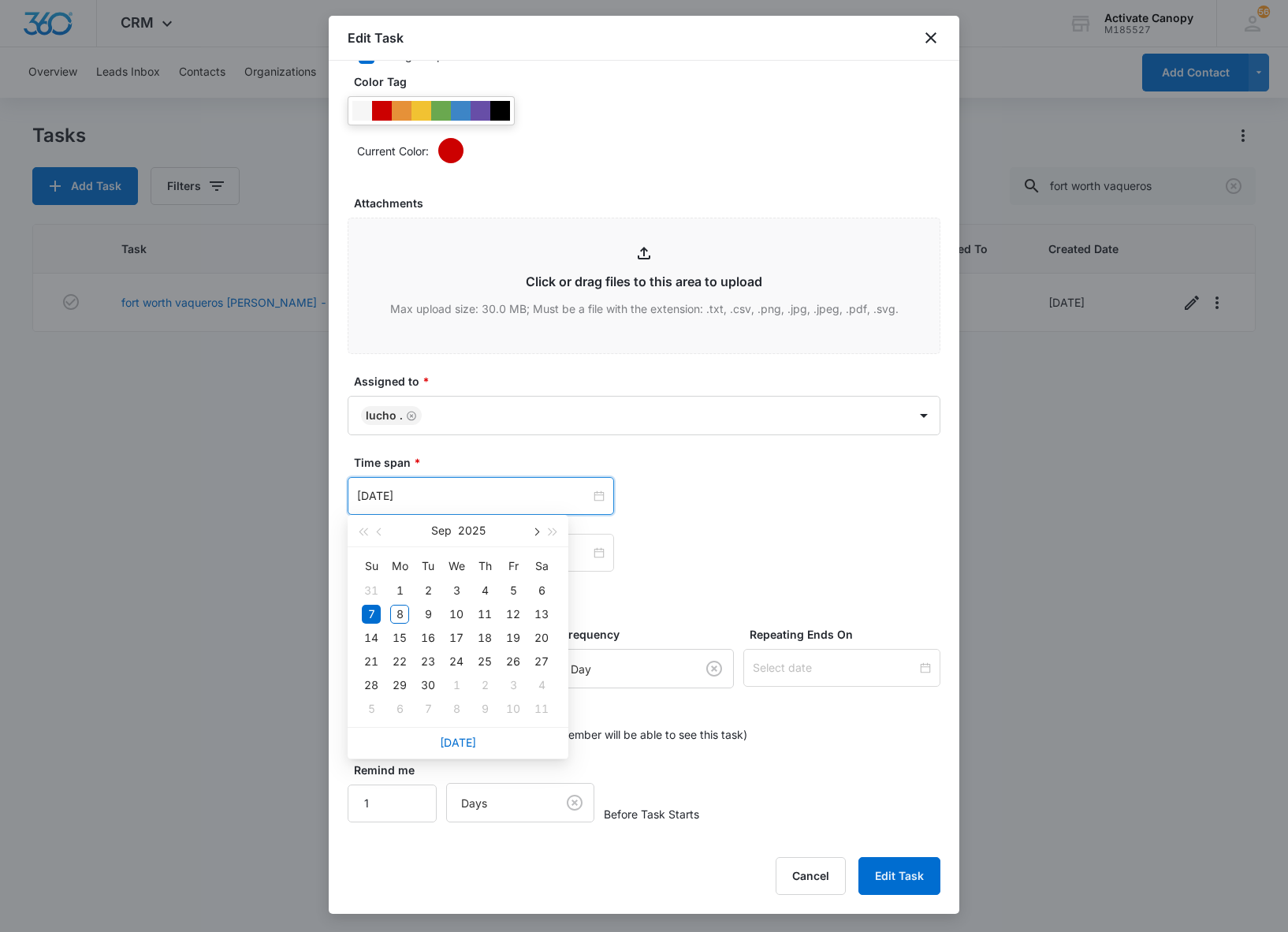
click at [530, 538] on button "button" at bounding box center [535, 531] width 17 height 31
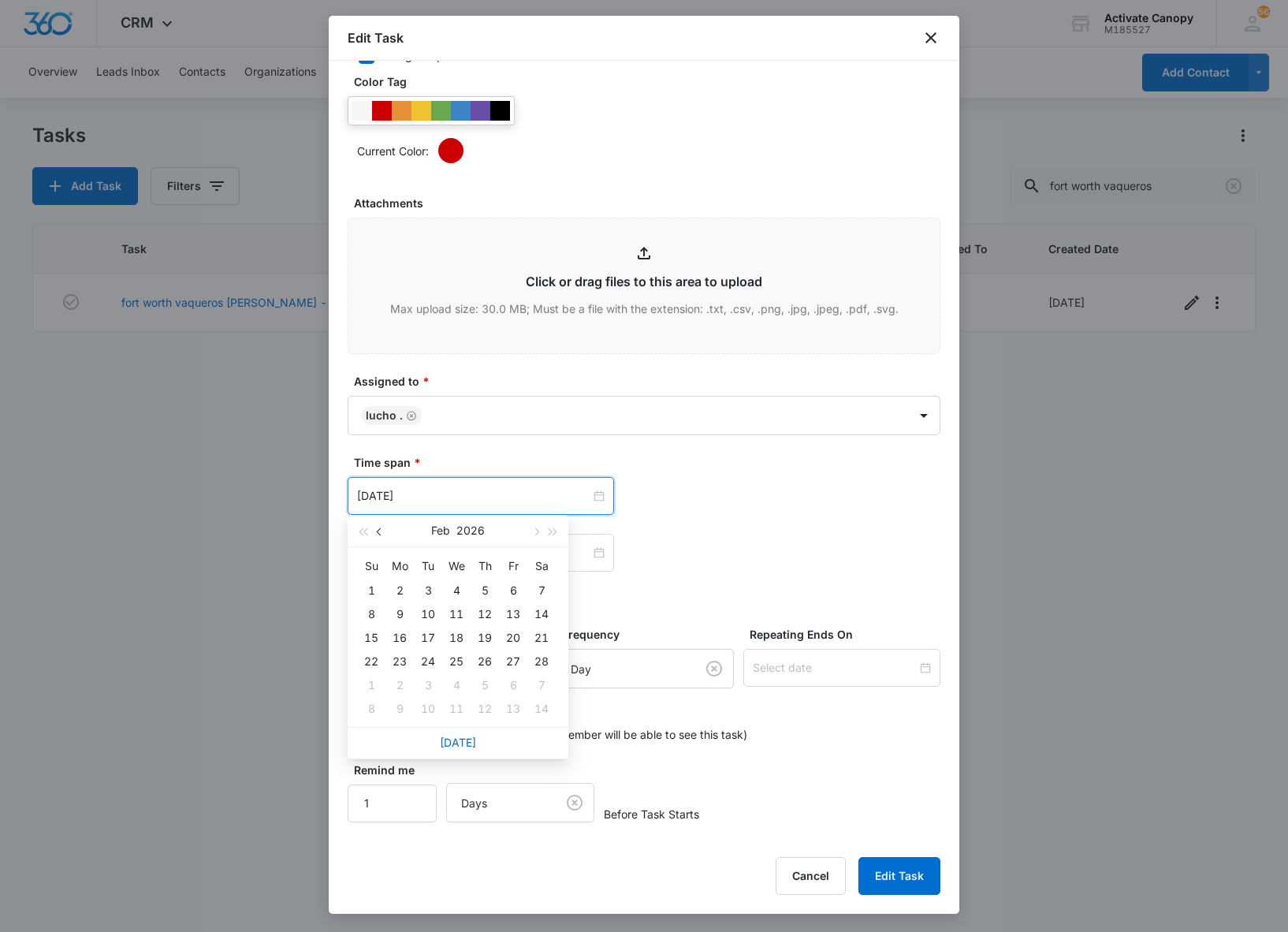
click at [380, 533] on span "button" at bounding box center [381, 533] width 8 height 8
type input "[DATE]"
click at [424, 614] on div "6" at bounding box center [427, 614] width 19 height 19
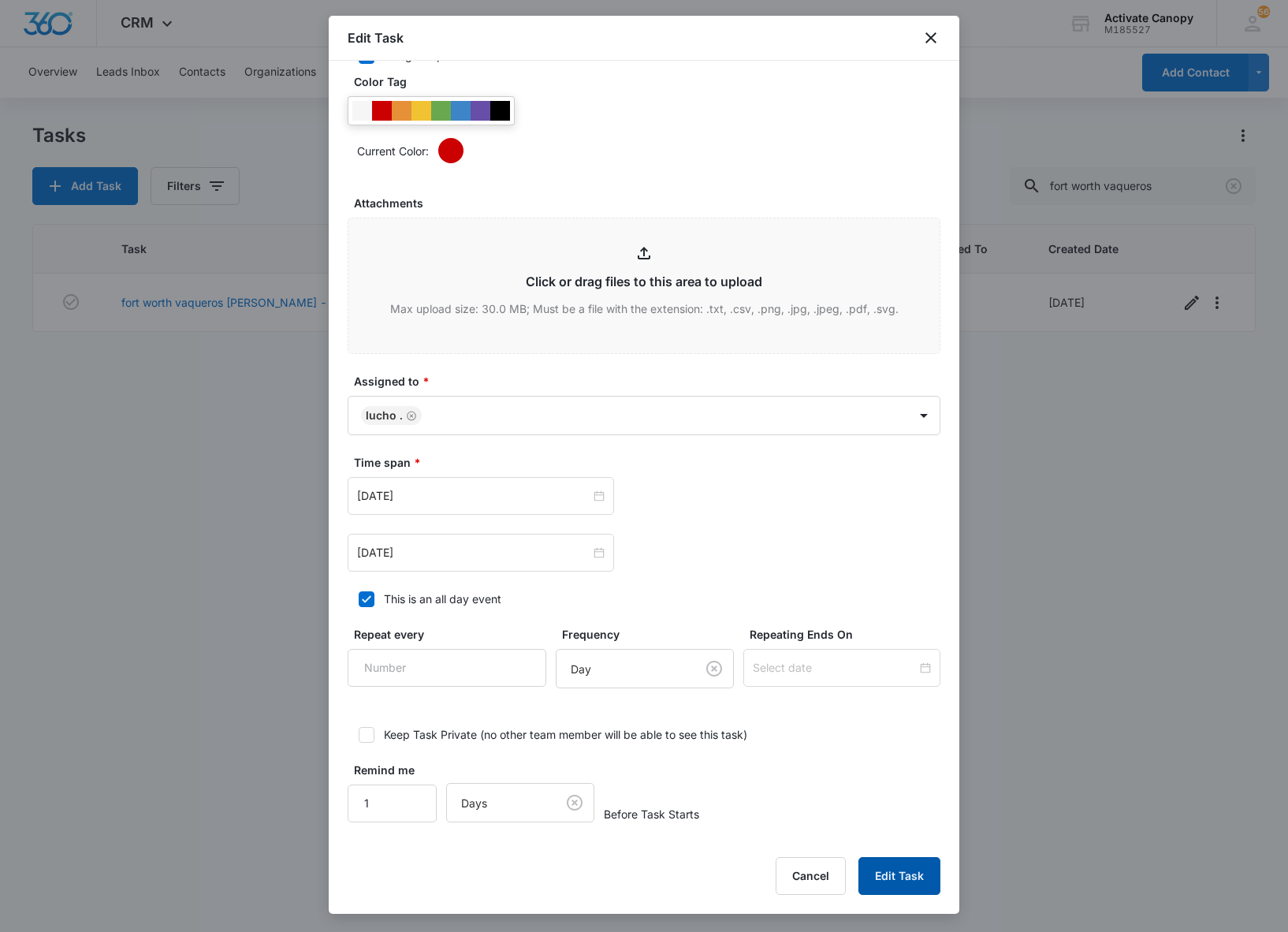
click at [916, 877] on button "Edit Task" at bounding box center [899, 876] width 82 height 38
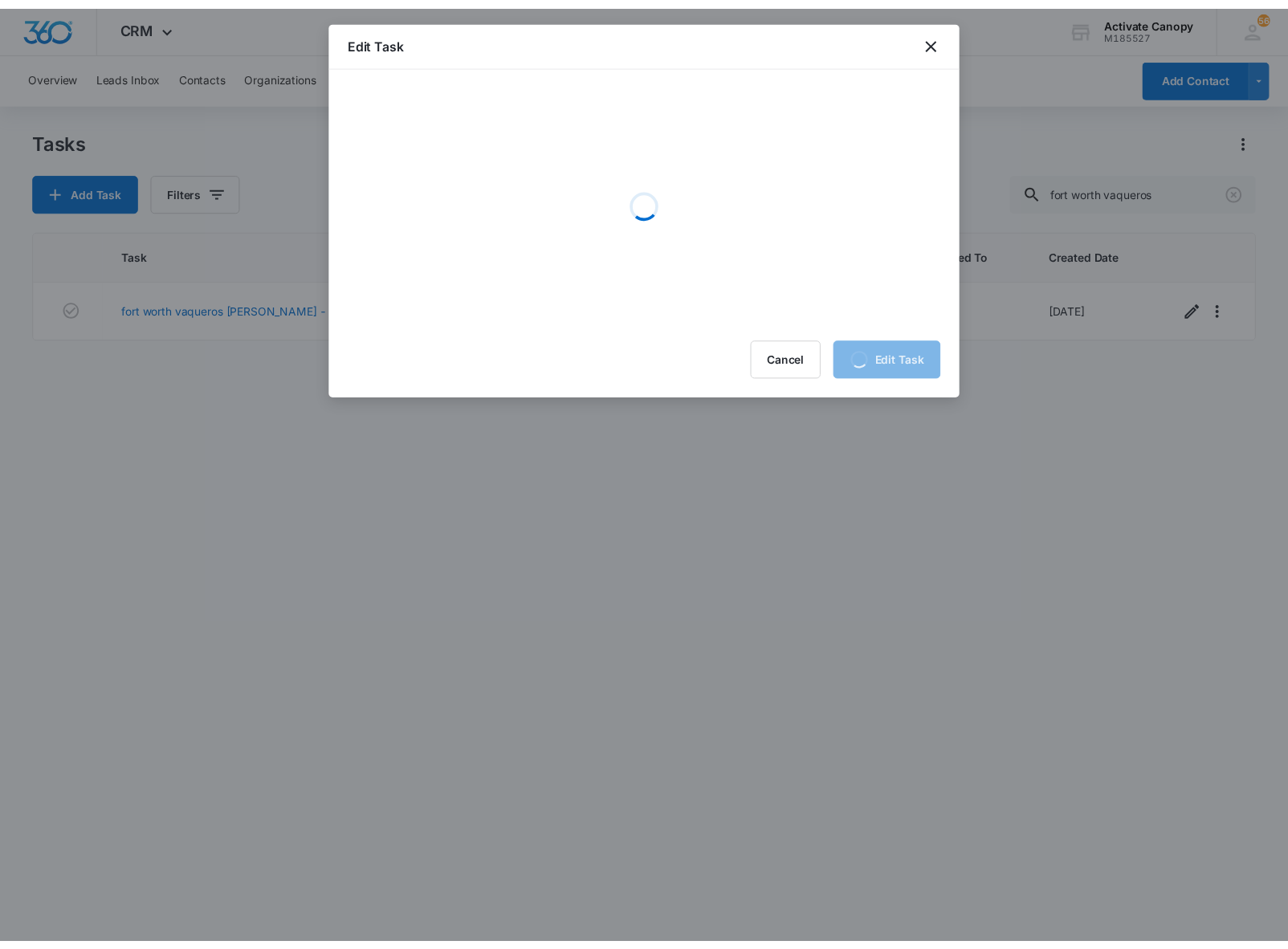
scroll to position [0, 0]
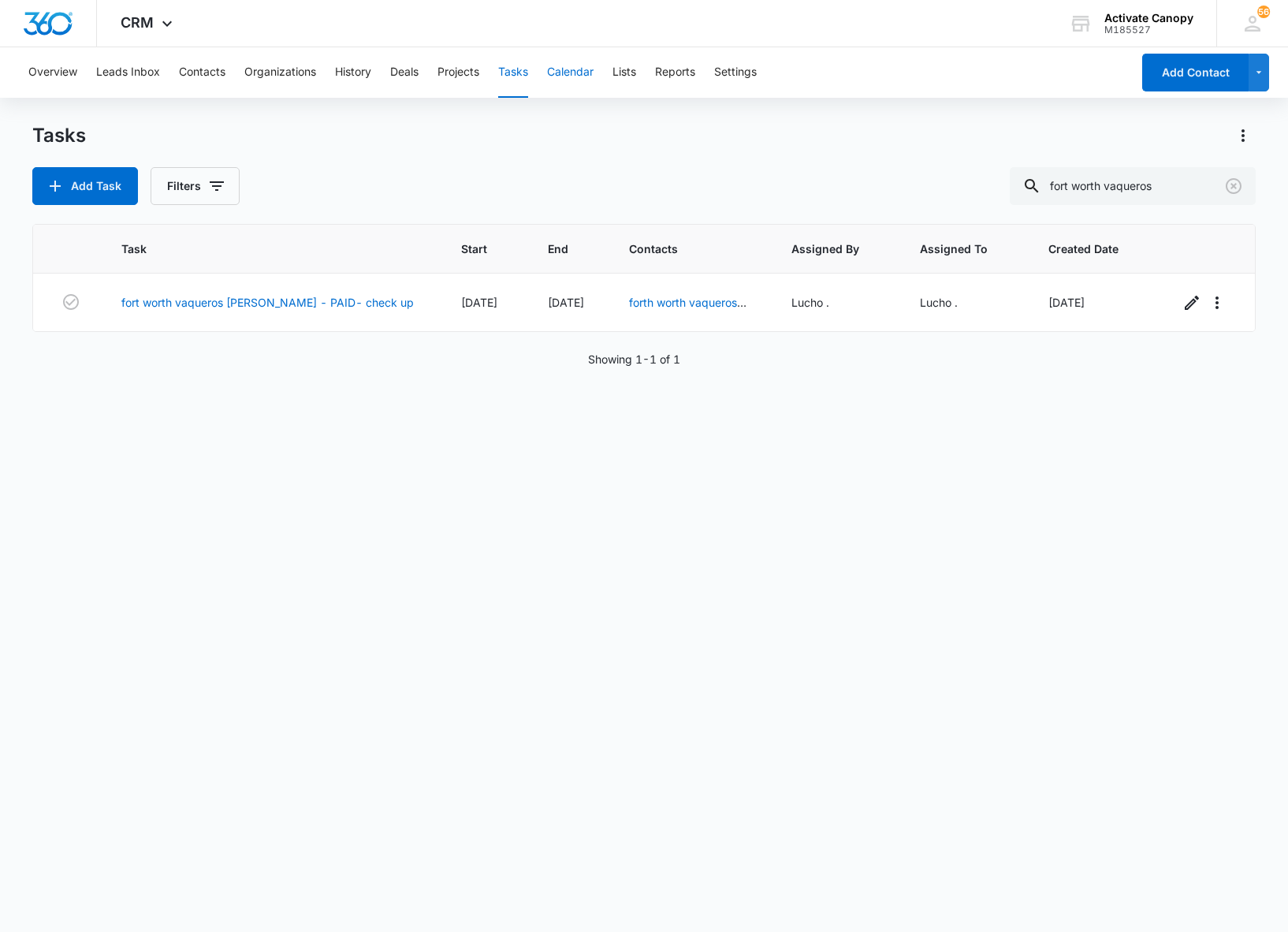
click at [566, 77] on button "Calendar" at bounding box center [570, 72] width 46 height 50
